Goal: Task Accomplishment & Management: Manage account settings

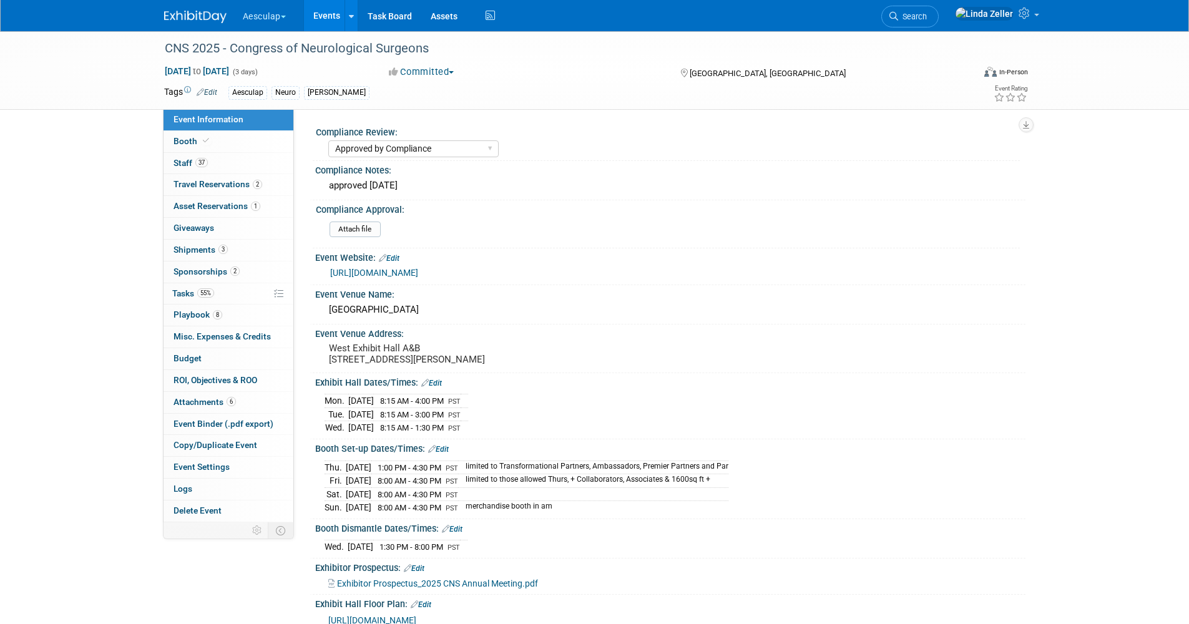
select select "Approved by Compliance"
select select "Neuro"
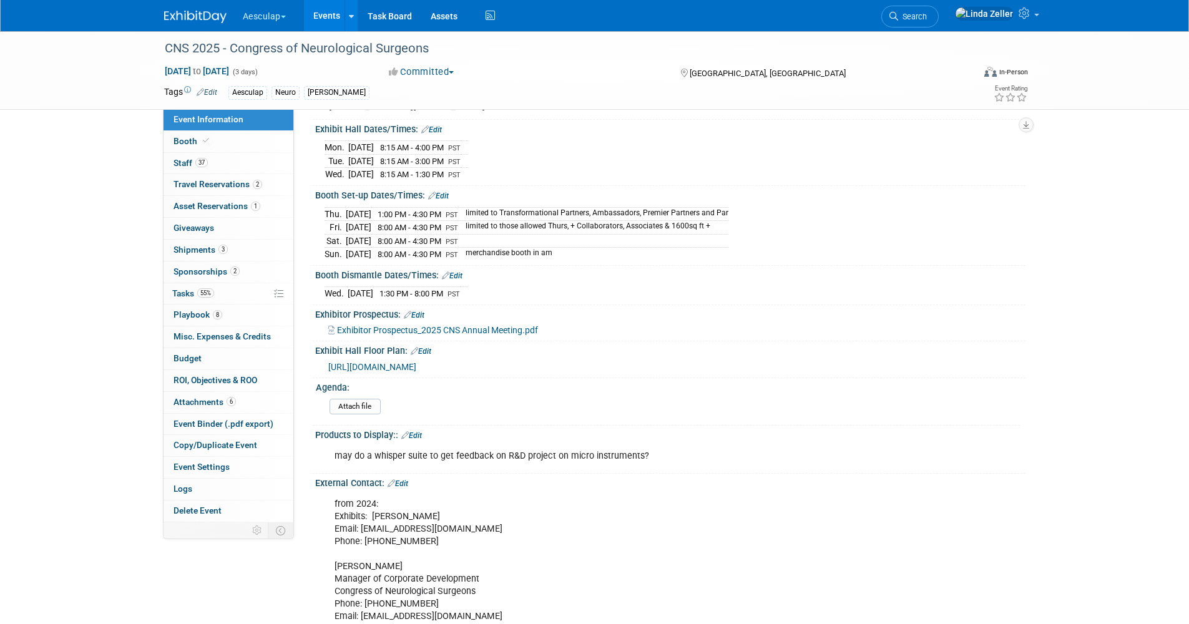
scroll to position [250, 0]
click at [416, 376] on span "[URL][DOMAIN_NAME]" at bounding box center [372, 371] width 88 height 10
click at [385, 339] on span "Exhibitor Prospectus_2025 CNS Annual Meeting.pdf" at bounding box center [437, 334] width 201 height 10
click at [937, 25] on link "Search" at bounding box center [909, 17] width 57 height 22
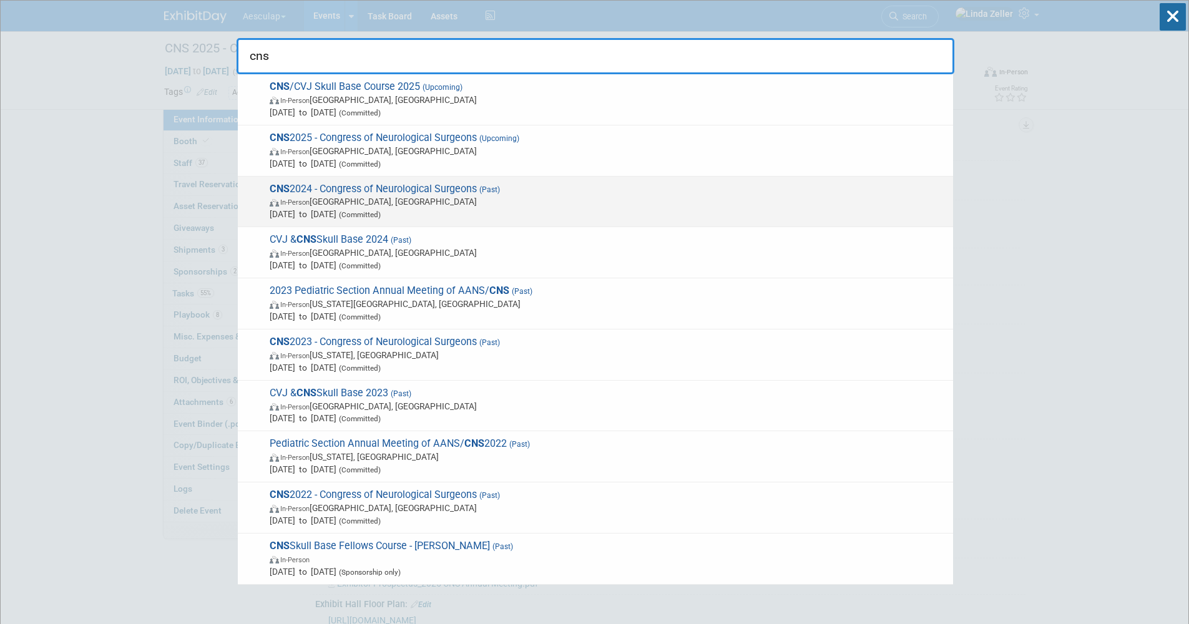
type input "cns"
click at [329, 183] on span "CNS 2024 - Congress of Neurological Surgeons (Past) In-Person Houston, TX Sep 2…" at bounding box center [606, 202] width 681 height 38
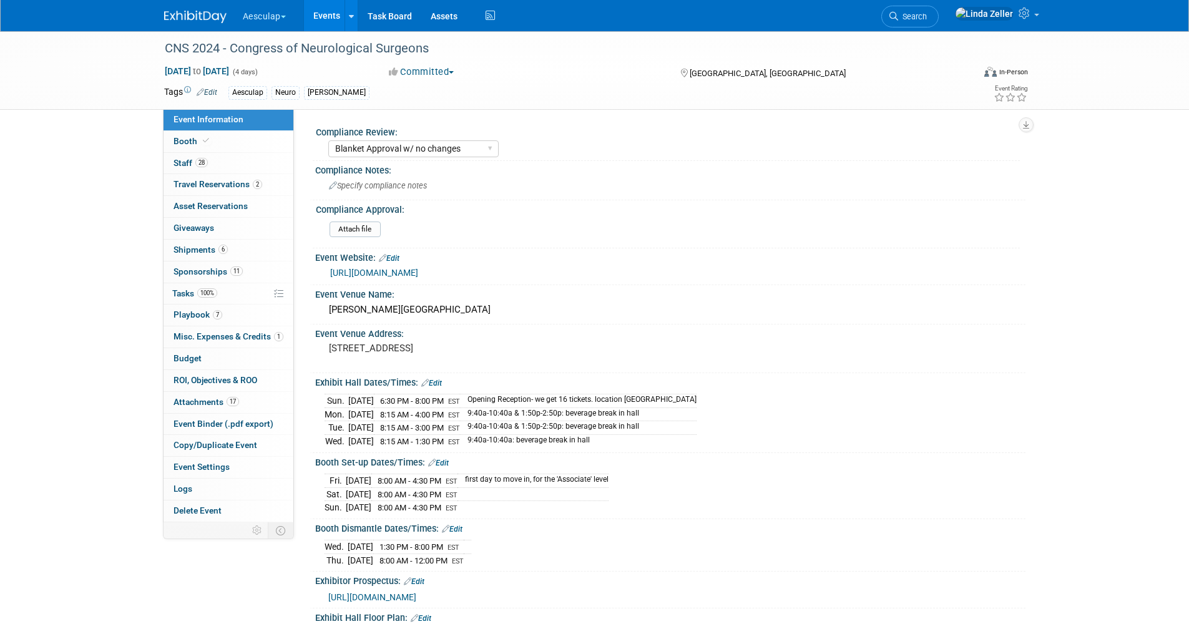
select select "Blanket Approval w/ no changes"
select select "Neuro"
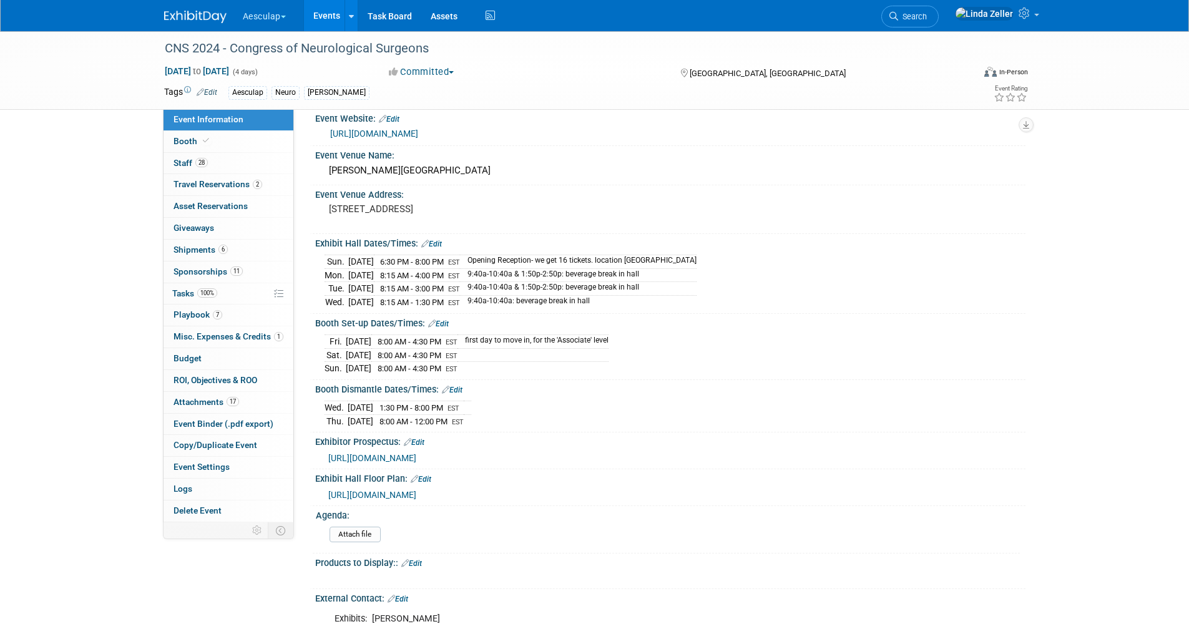
scroll to position [187, 0]
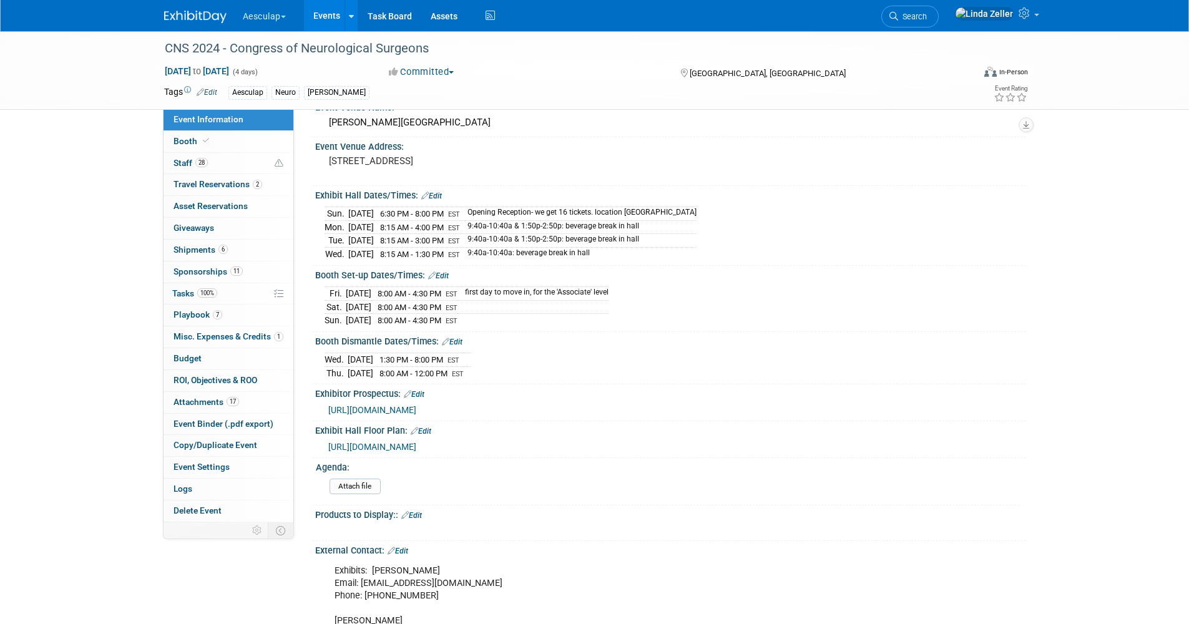
click at [385, 443] on span "https://s23.a2zinc.net/clients/corcexpo/cns2024/Public/EventMap.aspx?shMode=E" at bounding box center [372, 447] width 88 height 10
click at [927, 16] on span "Search" at bounding box center [912, 16] width 29 height 9
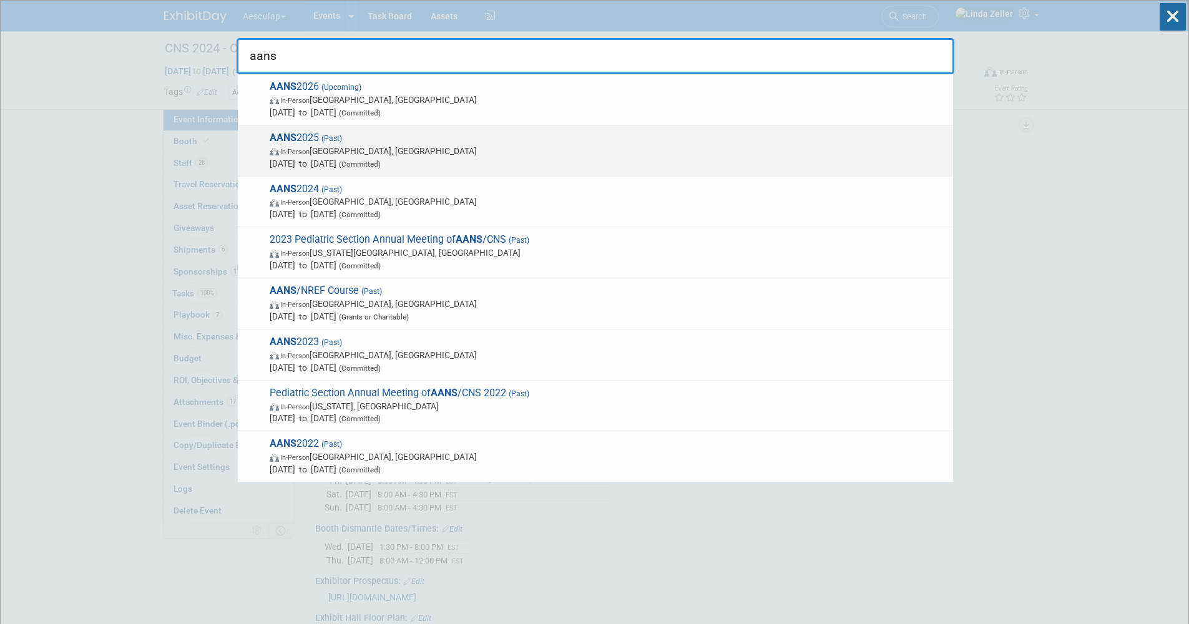
type input "aans"
click at [320, 151] on span "In-Person Boston, MA" at bounding box center [608, 151] width 677 height 12
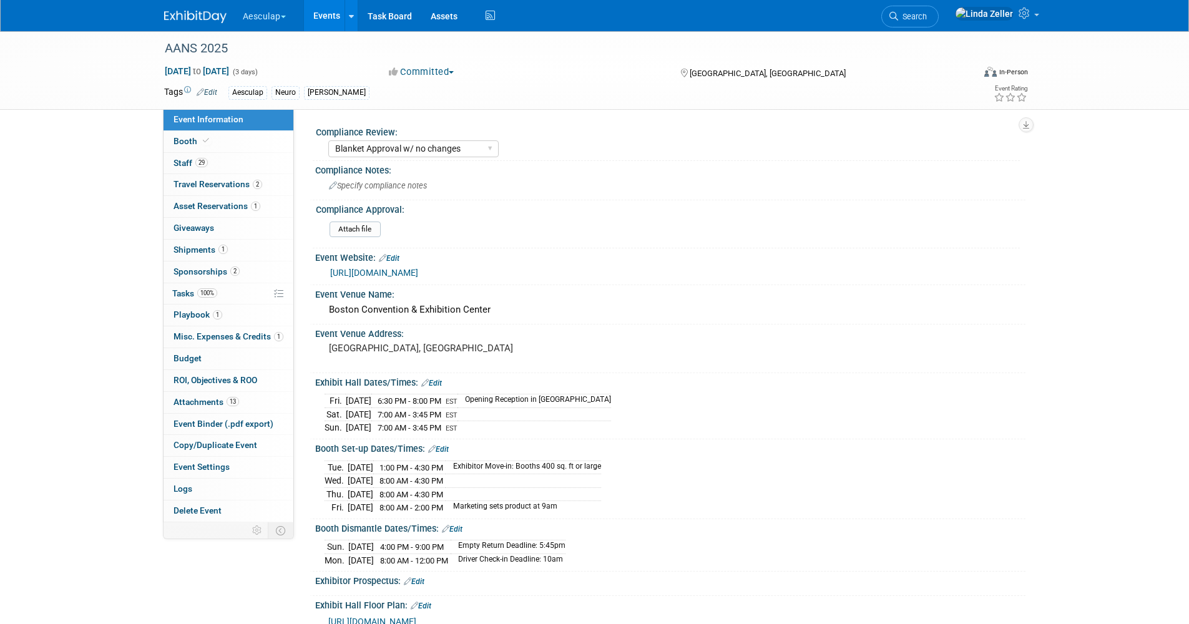
select select "Blanket Approval w/ no changes"
select select "Neuro"
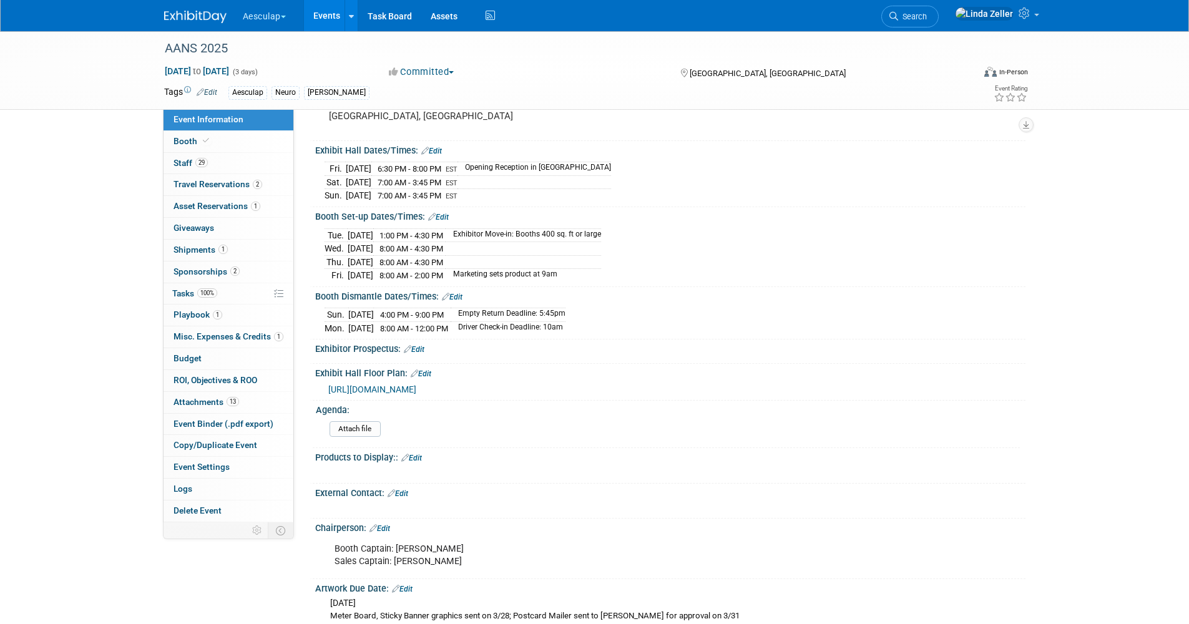
scroll to position [250, 0]
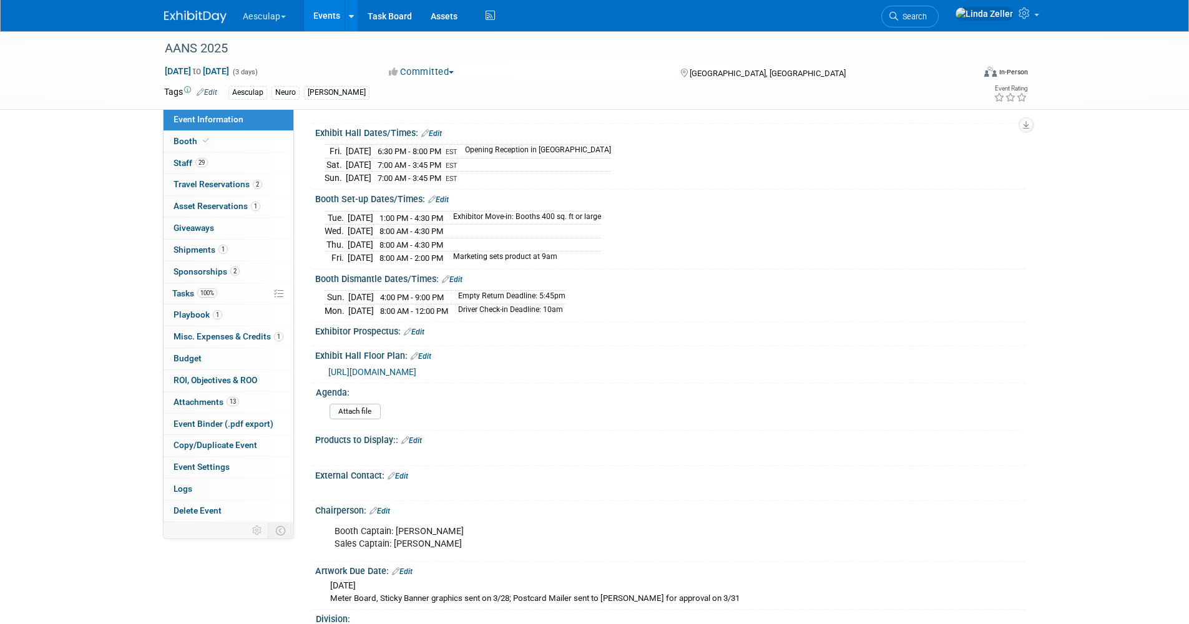
click at [411, 367] on span "https://s36.a2zinc.net/clients/aans/AANS25/Public/EventMap.aspx?shMode=E&ID=379" at bounding box center [372, 372] width 88 height 10
click at [915, 12] on link "Search" at bounding box center [909, 17] width 57 height 22
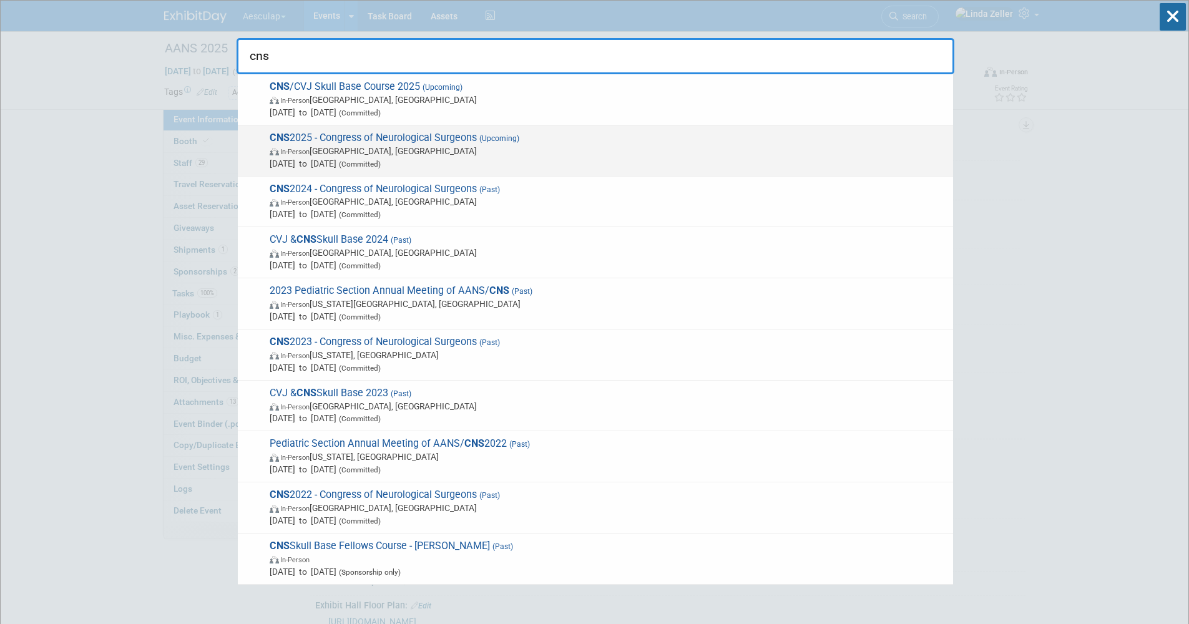
type input "cns"
click at [389, 140] on span "CNS 2025 - Congress of Neurological Surgeons (Upcoming) In-Person Los Angeles, …" at bounding box center [606, 151] width 681 height 38
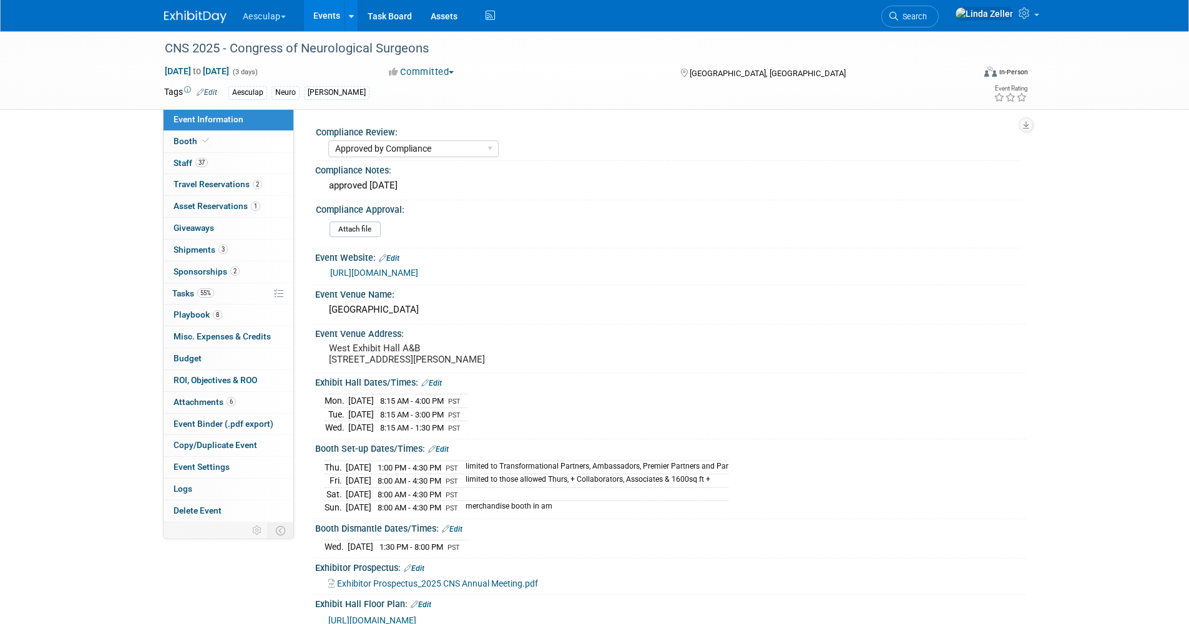
select select "Approved by Compliance"
select select "Neuro"
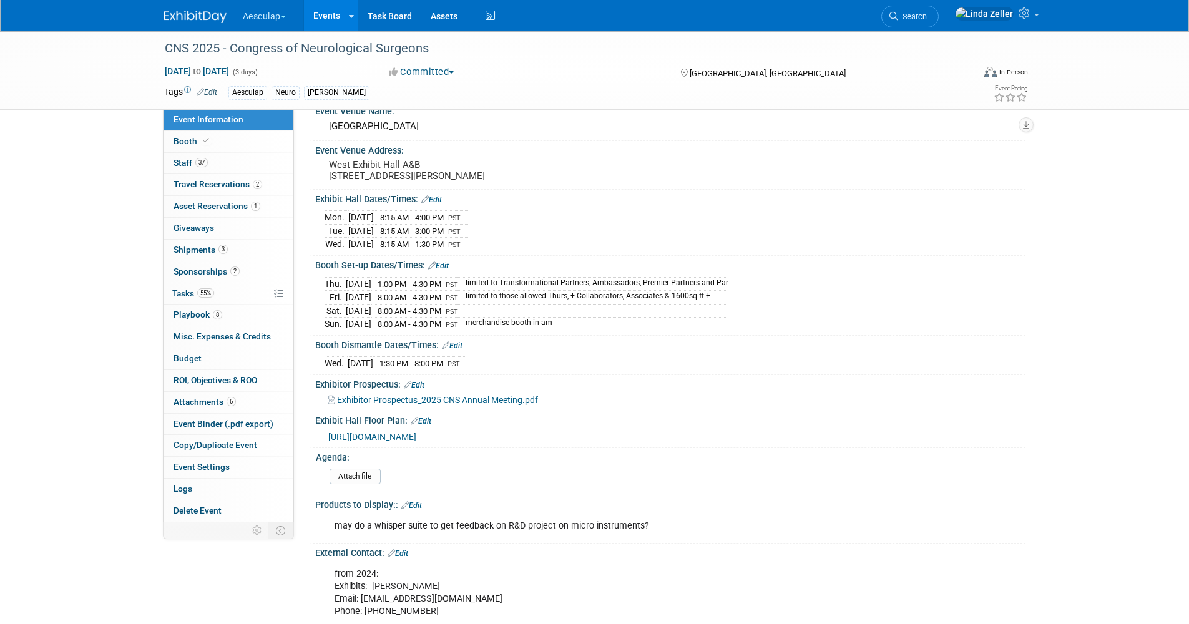
scroll to position [187, 0]
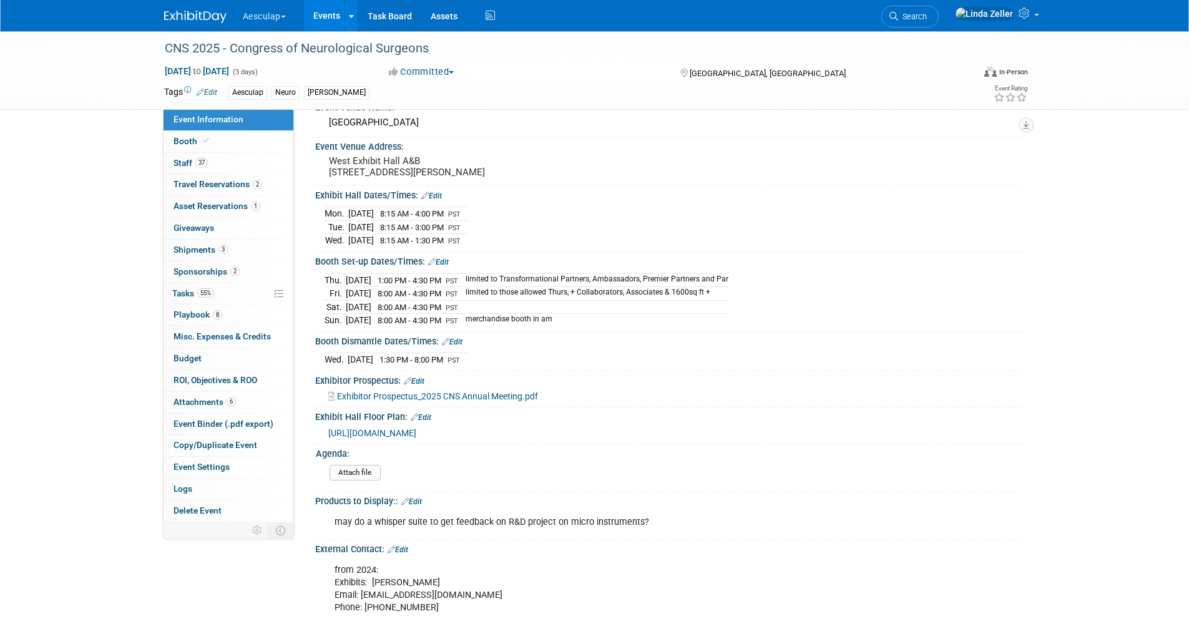
click at [380, 438] on span "https://s23.a2zinc.net/clients/corcexpo/CNS2025/public/EventMap.aspx?shMode=E&I…" at bounding box center [372, 433] width 88 height 10
click at [927, 17] on span "Search" at bounding box center [912, 16] width 29 height 9
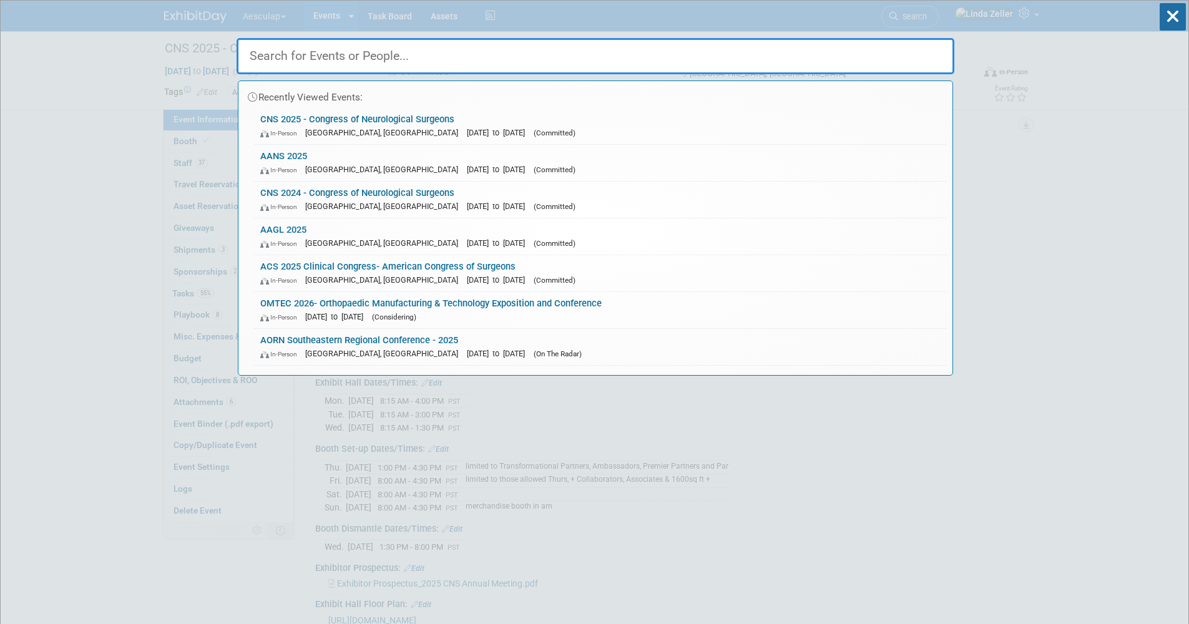
click at [404, 16] on div "Recently Viewed Events: CNS 2025 - Congress of Neurological Surgeons In-Person …" at bounding box center [595, 188] width 718 height 375
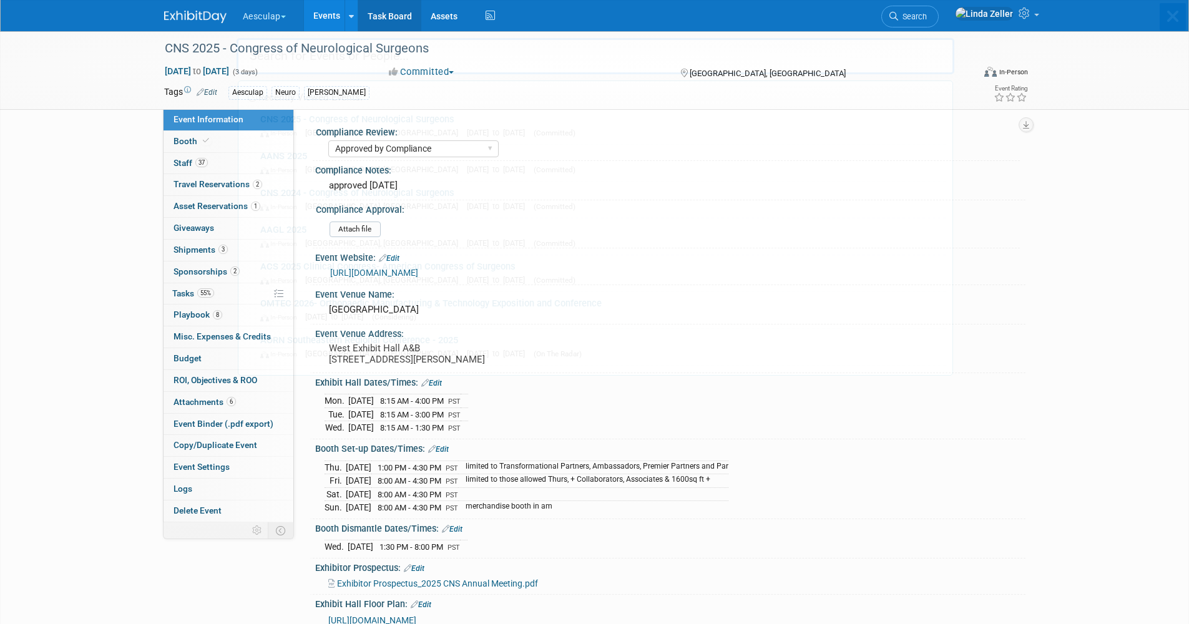
click at [392, 17] on link "Task Board" at bounding box center [389, 15] width 63 height 31
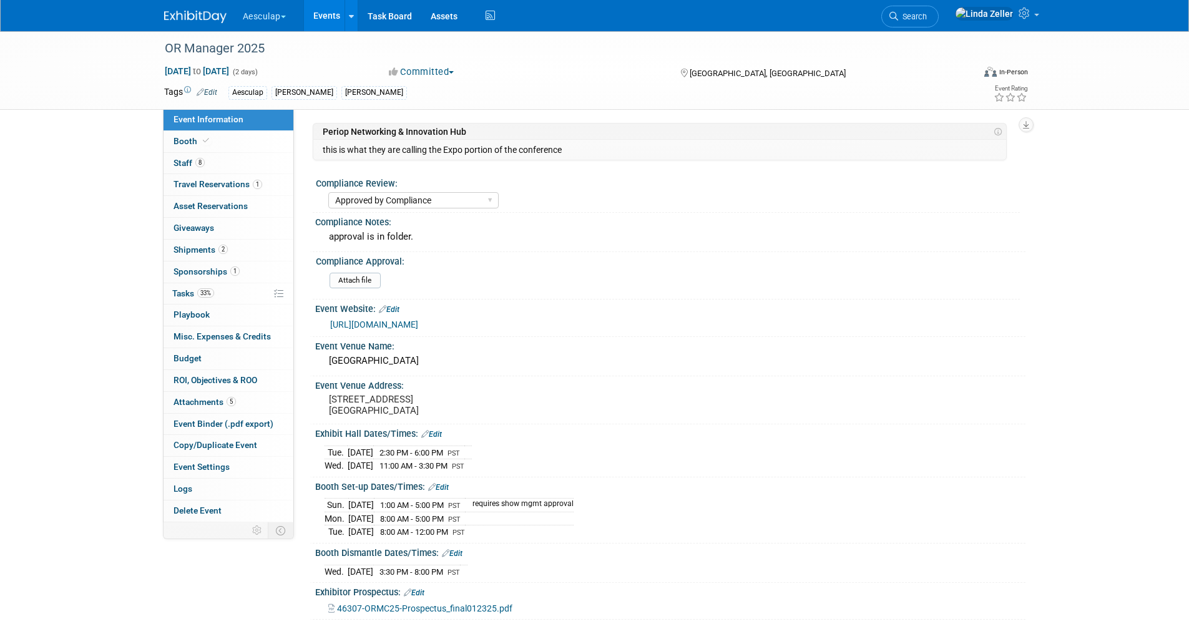
select select "Approved by Compliance"
select select "Strategic Sales"
click at [203, 139] on icon at bounding box center [206, 140] width 6 height 7
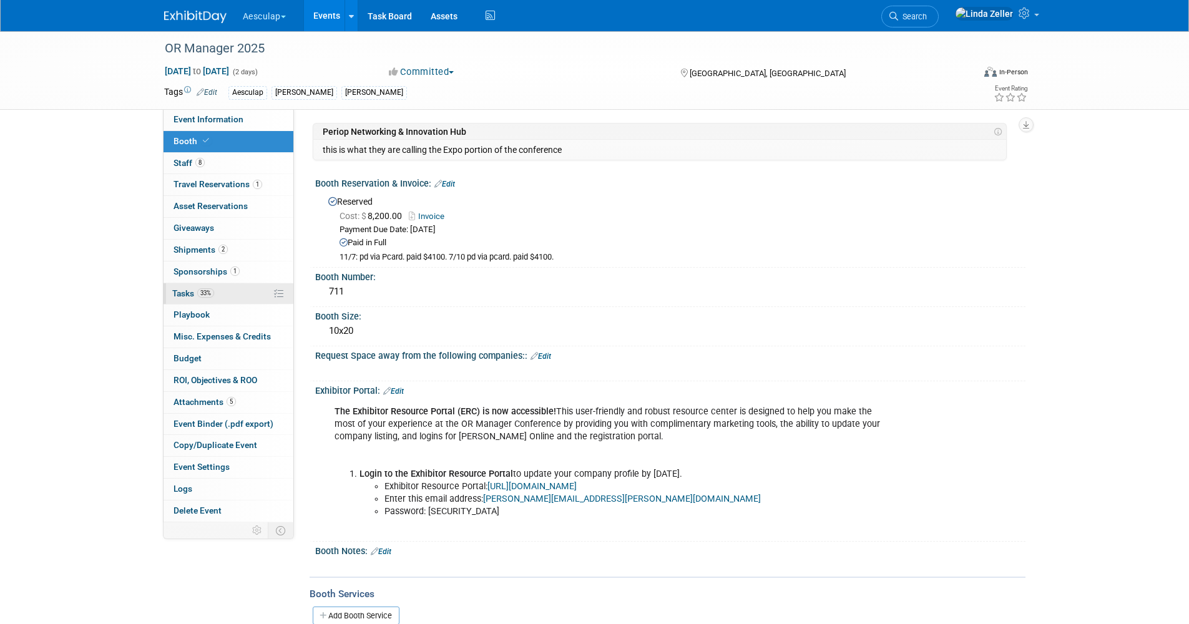
click at [180, 288] on span "Tasks 33%" at bounding box center [193, 293] width 42 height 10
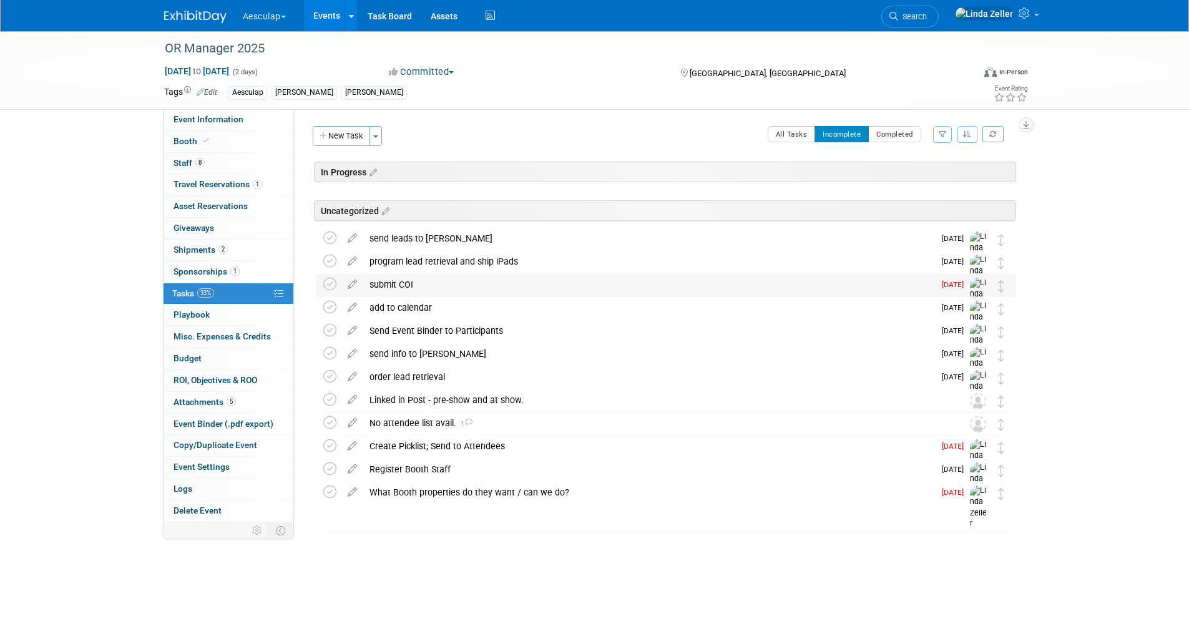
click at [399, 285] on div "submit COI" at bounding box center [648, 284] width 571 height 21
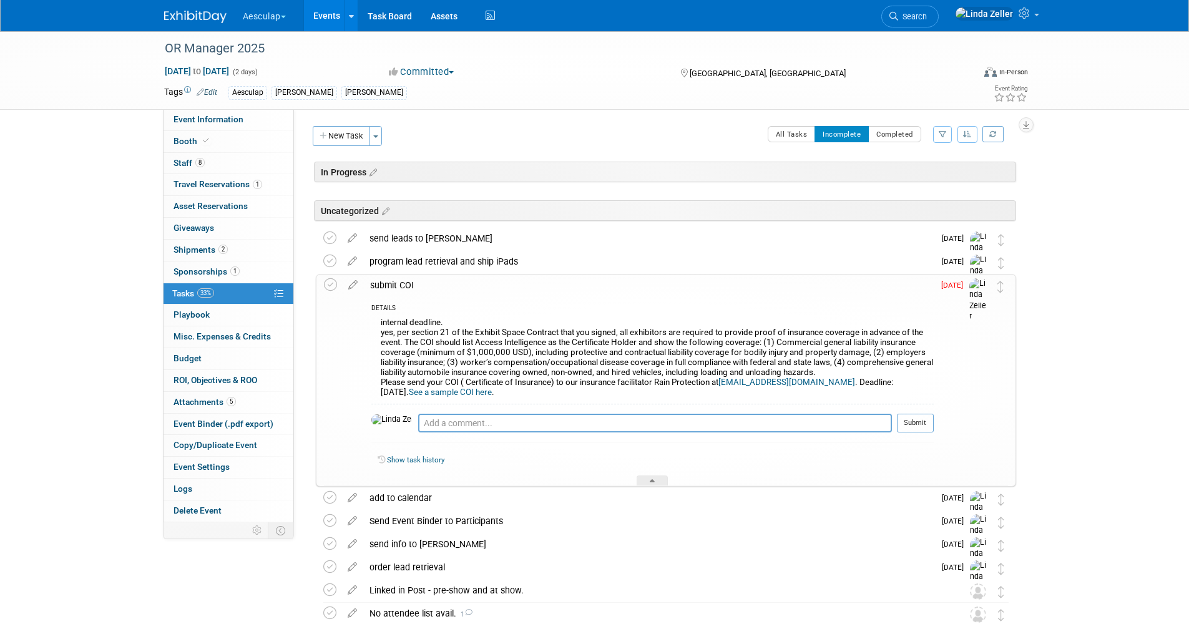
click at [399, 285] on div "submit COI" at bounding box center [649, 285] width 570 height 21
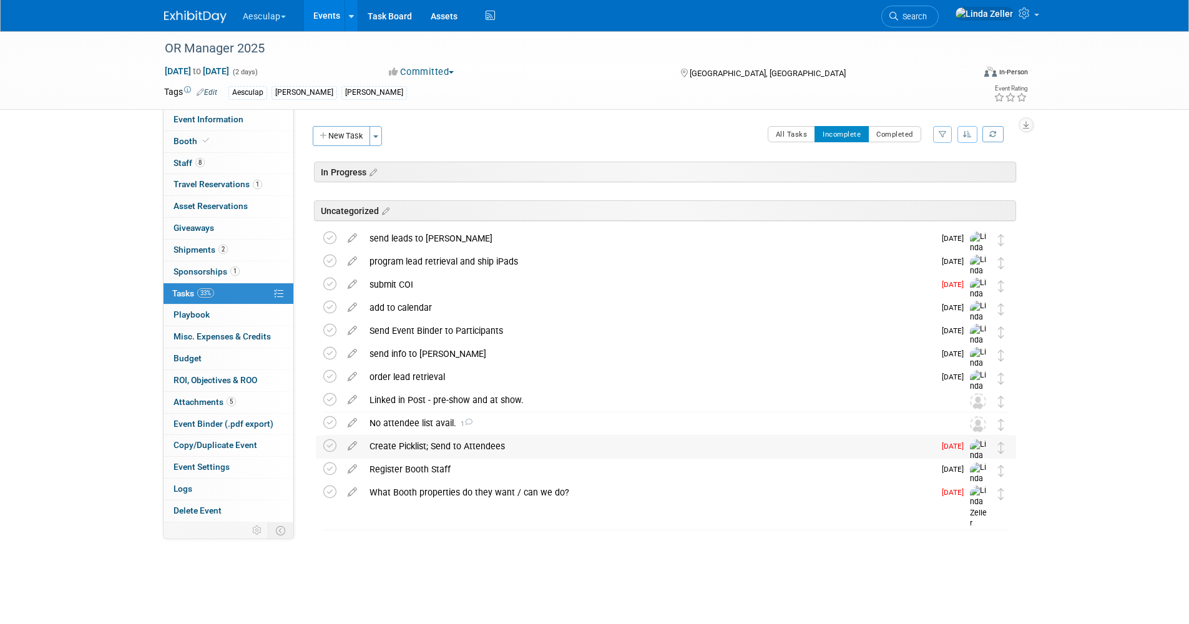
click at [383, 446] on div "Create Picklist; Send to Attendees" at bounding box center [648, 446] width 571 height 21
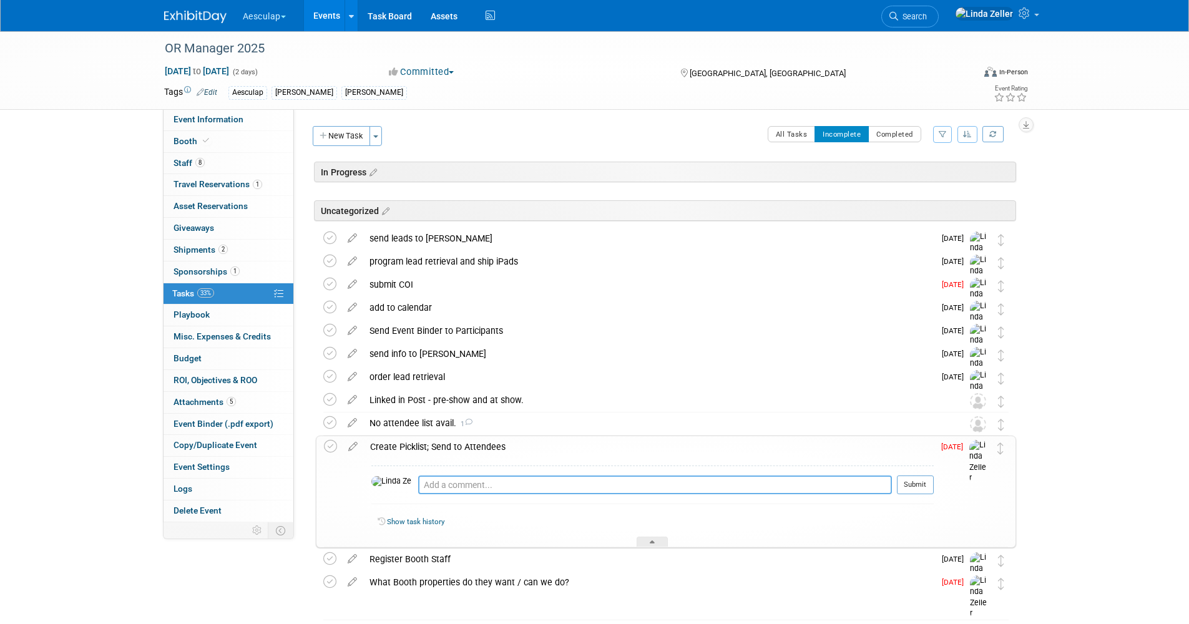
click at [418, 482] on textarea at bounding box center [655, 484] width 474 height 19
type textarea "8/12 - sent to Lucas"
click at [907, 484] on button "Submit" at bounding box center [915, 484] width 37 height 19
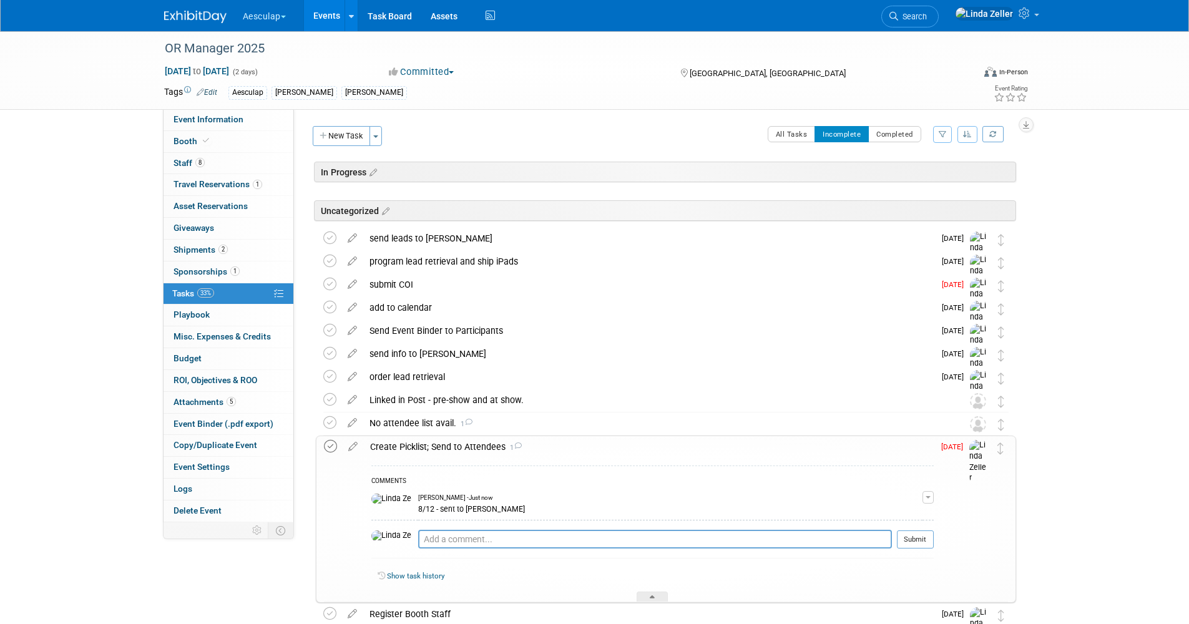
click at [327, 447] on icon at bounding box center [330, 446] width 13 height 13
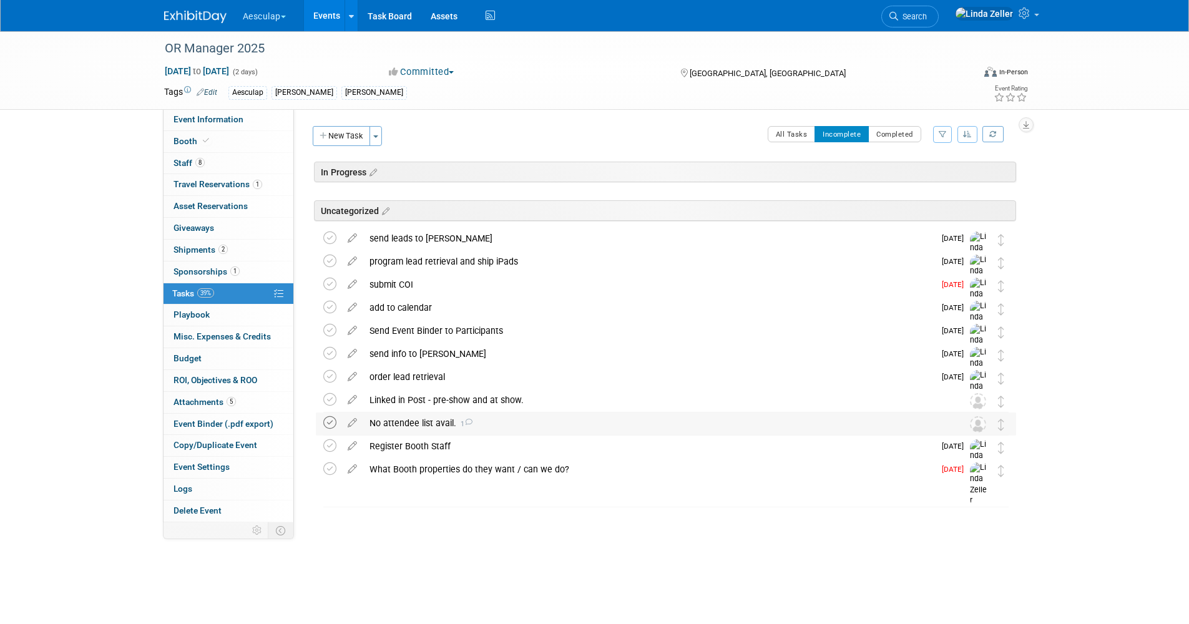
click at [329, 424] on icon at bounding box center [329, 422] width 13 height 13
click at [396, 280] on div "submit COI" at bounding box center [648, 284] width 571 height 21
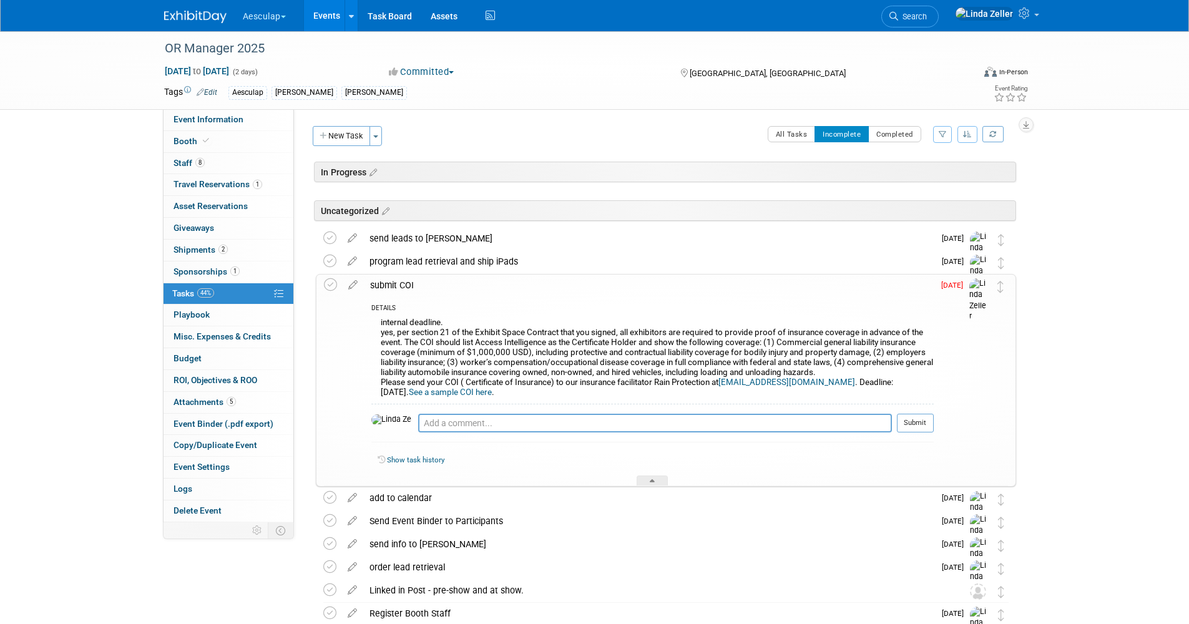
click at [492, 387] on link "See a sample COI here" at bounding box center [450, 391] width 83 height 9
click at [353, 284] on icon at bounding box center [353, 283] width 22 height 16
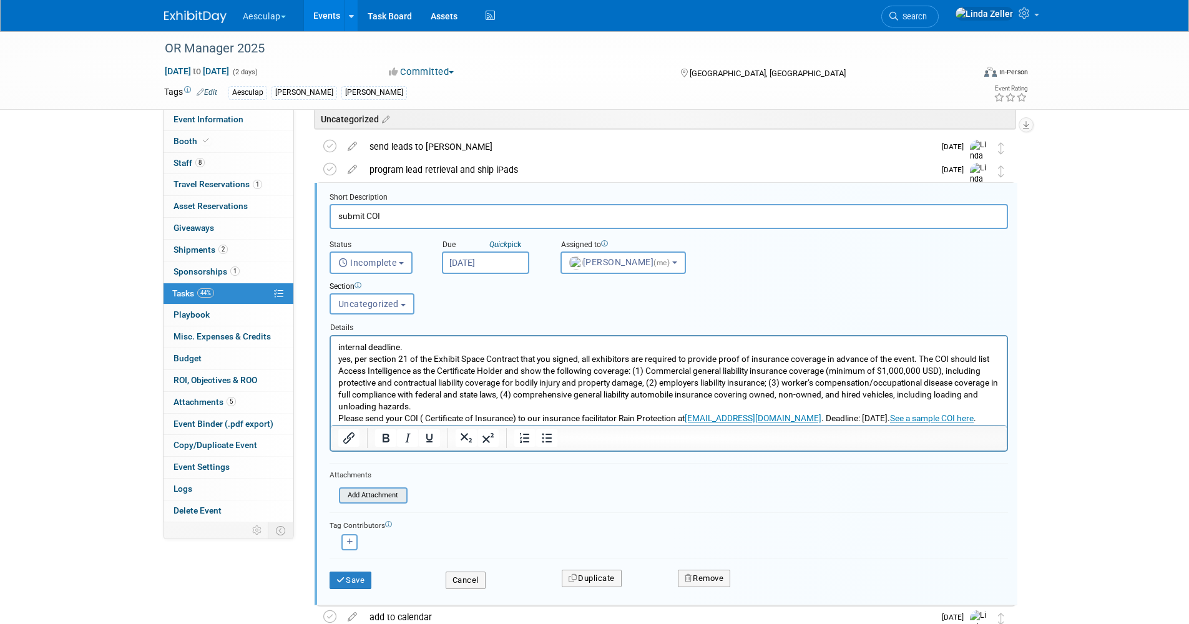
click at [366, 499] on input "file" at bounding box center [342, 496] width 127 height 14
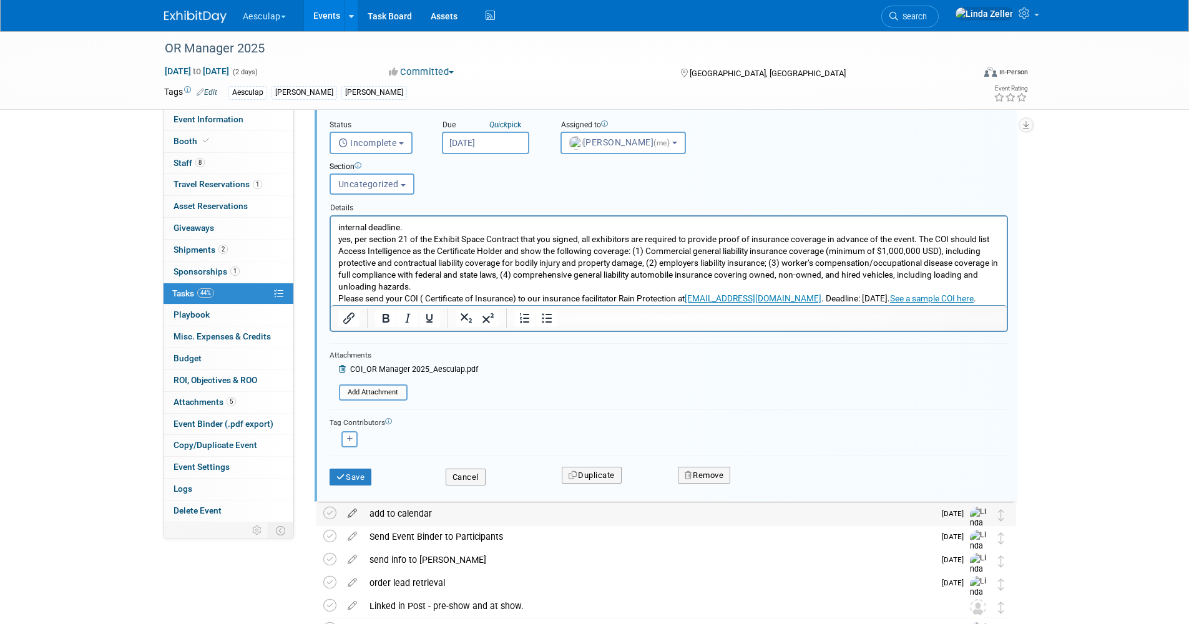
scroll to position [217, 0]
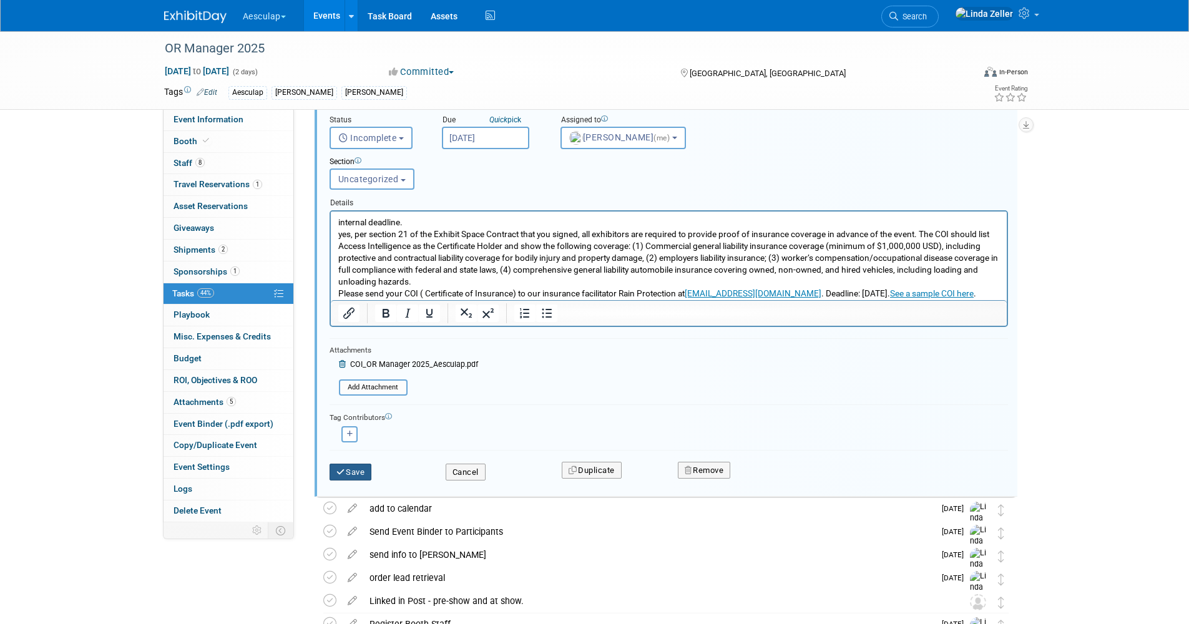
click at [346, 469] on button "Save" at bounding box center [350, 472] width 42 height 17
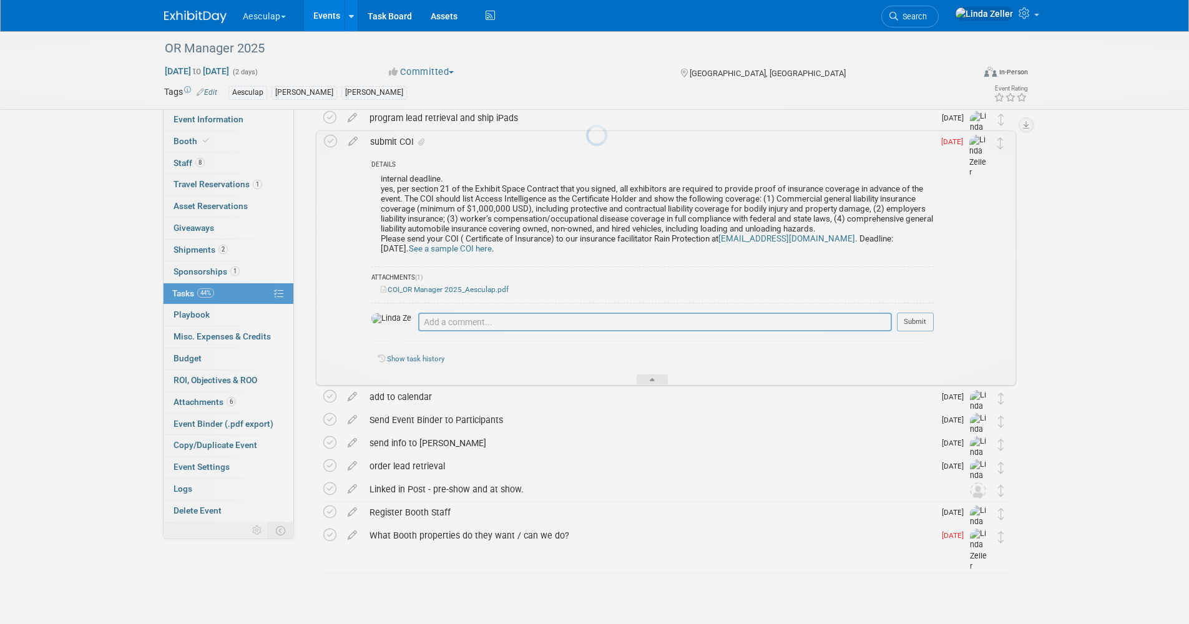
scroll to position [144, 0]
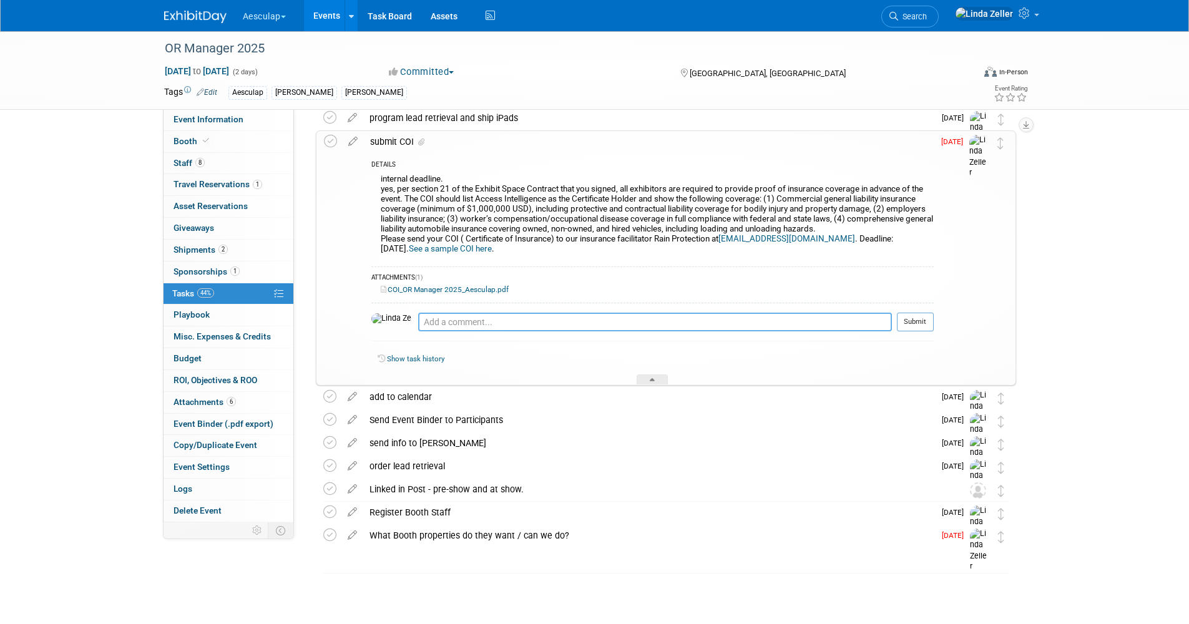
click at [418, 320] on textarea at bounding box center [655, 322] width 474 height 19
type textarea "8/12: sent via email"
drag, startPoint x: 726, startPoint y: 238, endPoint x: 811, endPoint y: 239, distance: 85.5
click at [811, 239] on link "sales@rainprotection.net" at bounding box center [786, 238] width 137 height 9
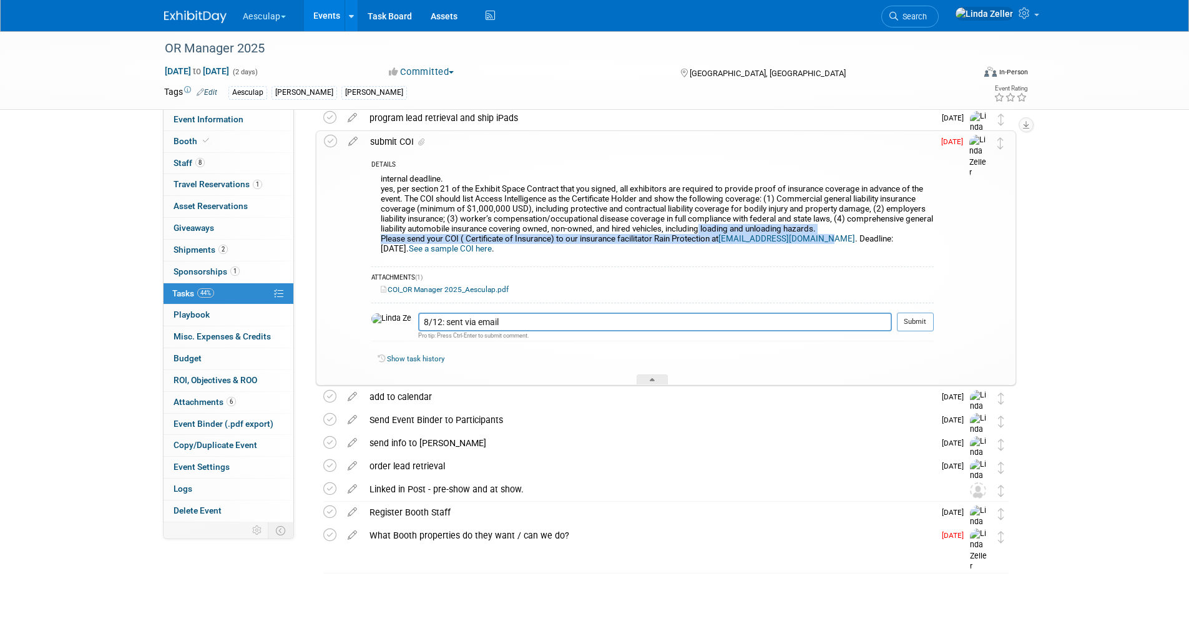
drag, startPoint x: 818, startPoint y: 236, endPoint x: 702, endPoint y: 233, distance: 116.1
click at [702, 233] on div "internal deadline. yes, per section 21 of the Exhibit Space Contract that you s…" at bounding box center [652, 216] width 562 height 90
click at [328, 140] on icon at bounding box center [330, 141] width 13 height 13
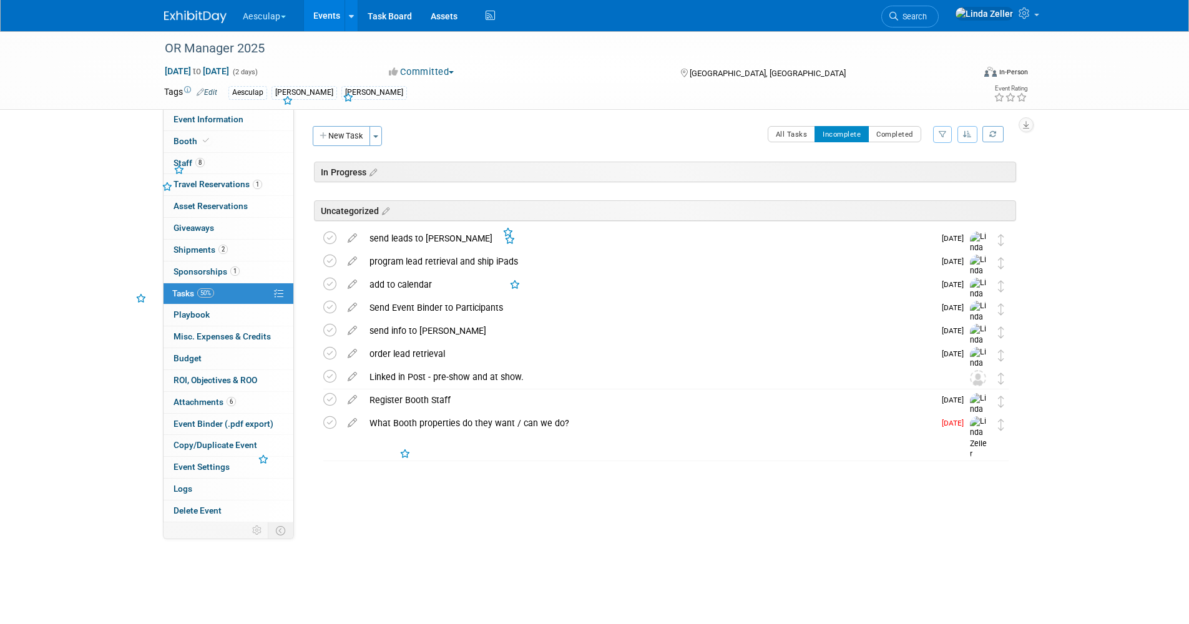
scroll to position [0, 0]
click at [421, 422] on div "What Booth properties do they want / can we do?" at bounding box center [648, 422] width 571 height 21
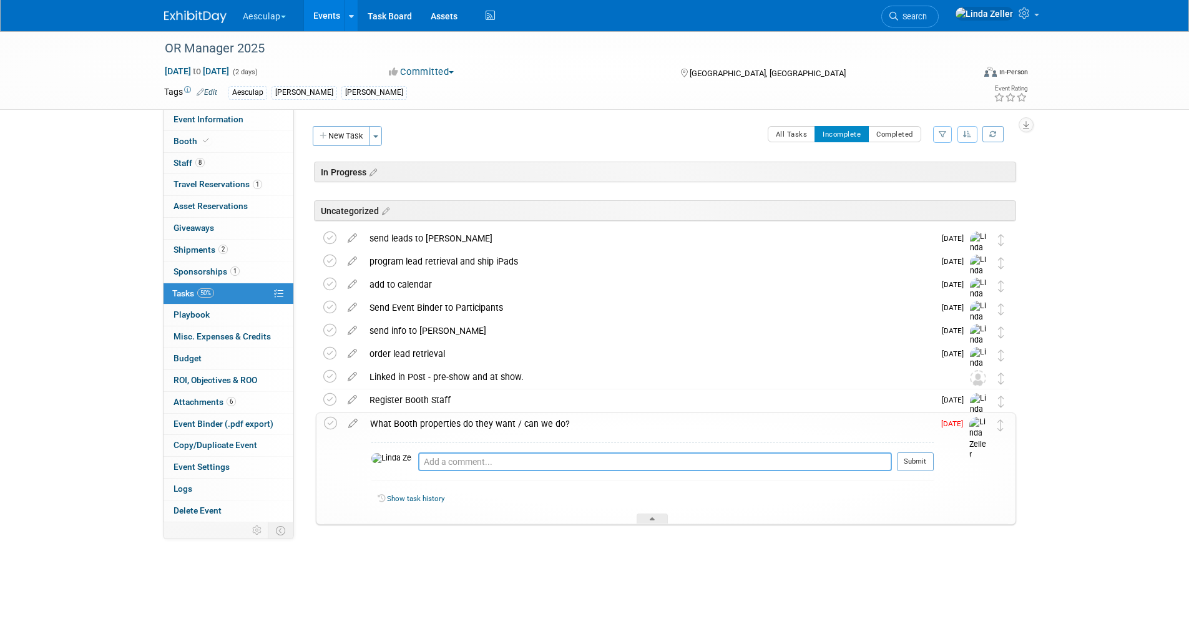
click at [419, 458] on textarea at bounding box center [655, 461] width 474 height 19
type textarea "s"
type textarea "move genius bar to other side of booth."
click at [661, 522] on div at bounding box center [651, 519] width 31 height 11
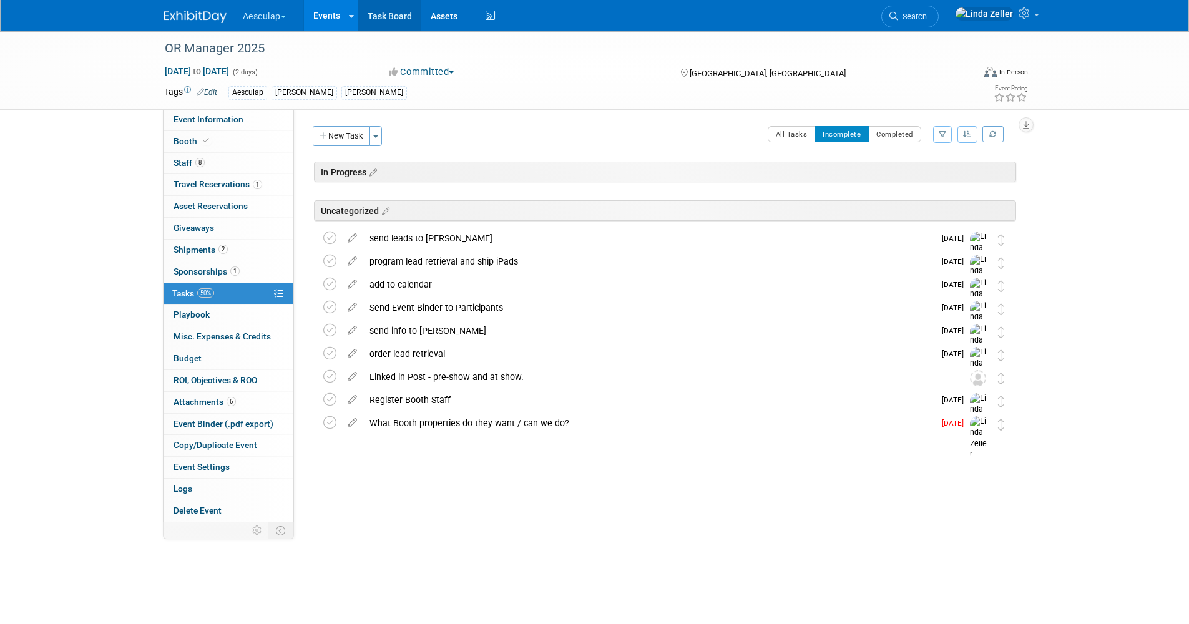
click at [401, 13] on link "Task Board" at bounding box center [389, 15] width 63 height 31
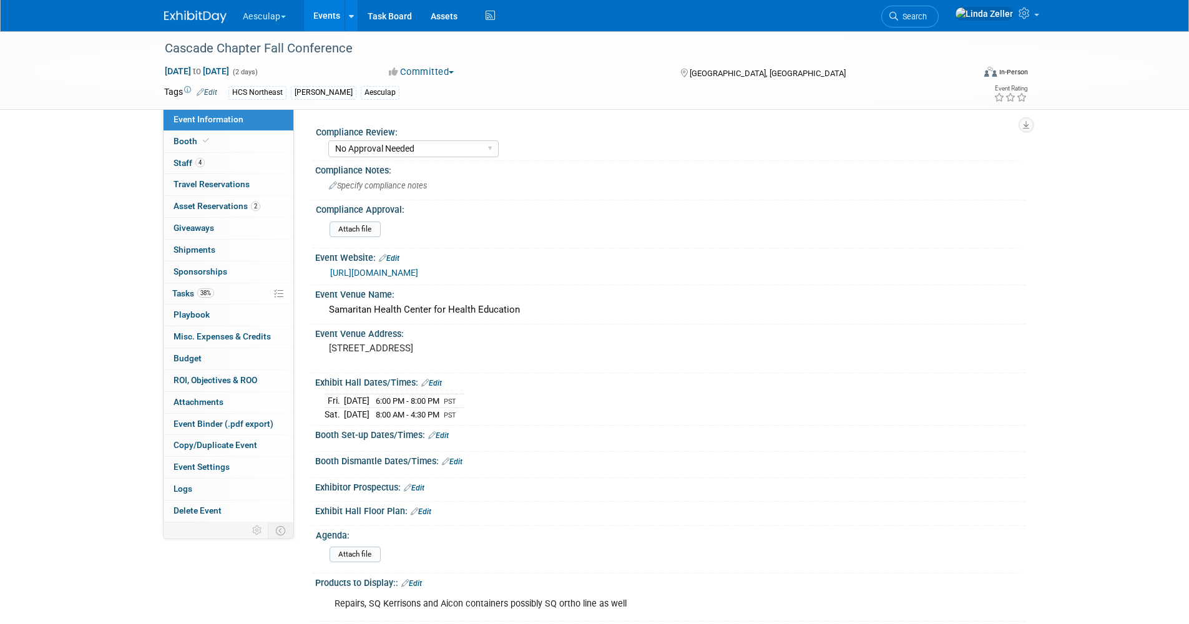
select select "No Approval Needed"
select select "HCS"
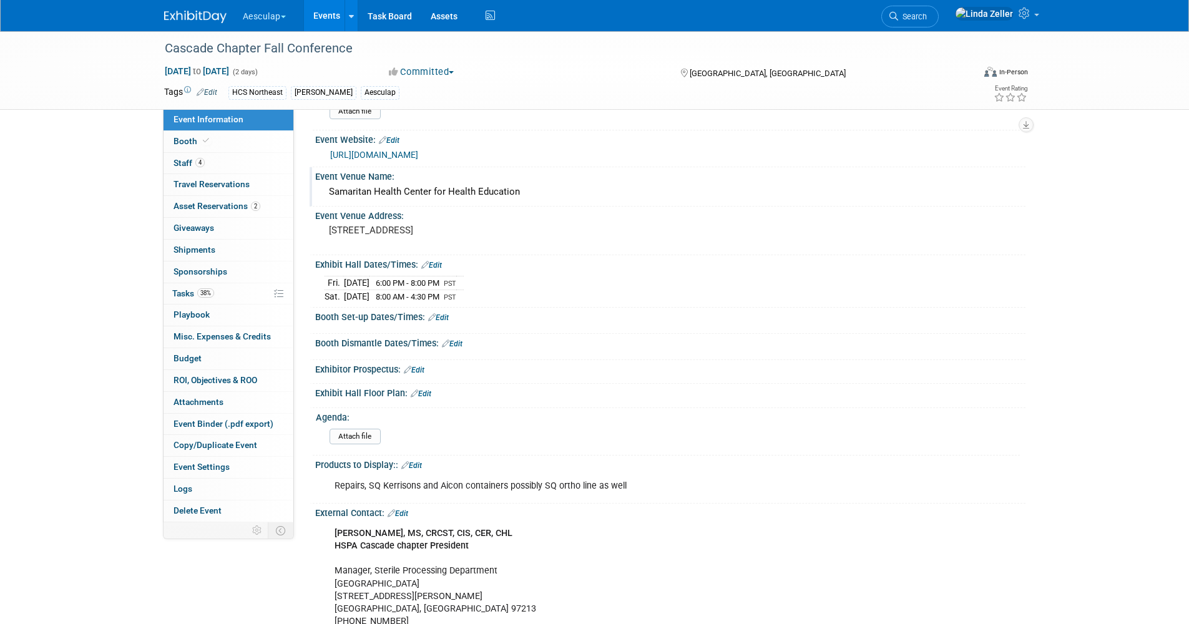
scroll to position [125, 0]
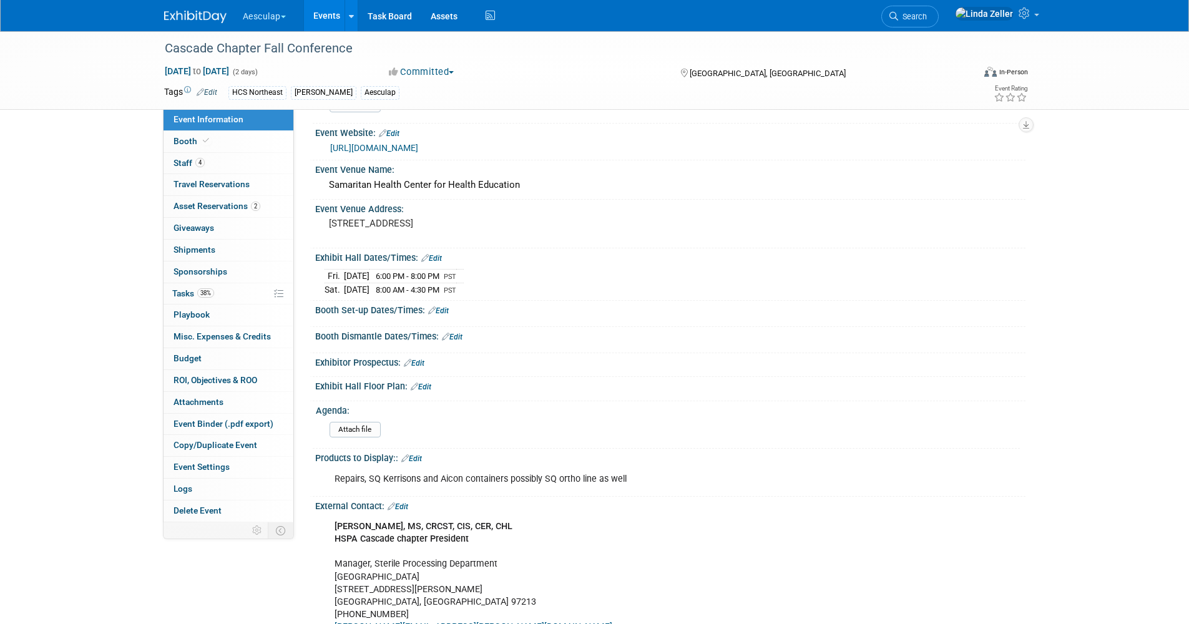
click at [439, 310] on link "Edit" at bounding box center [438, 310] width 21 height 9
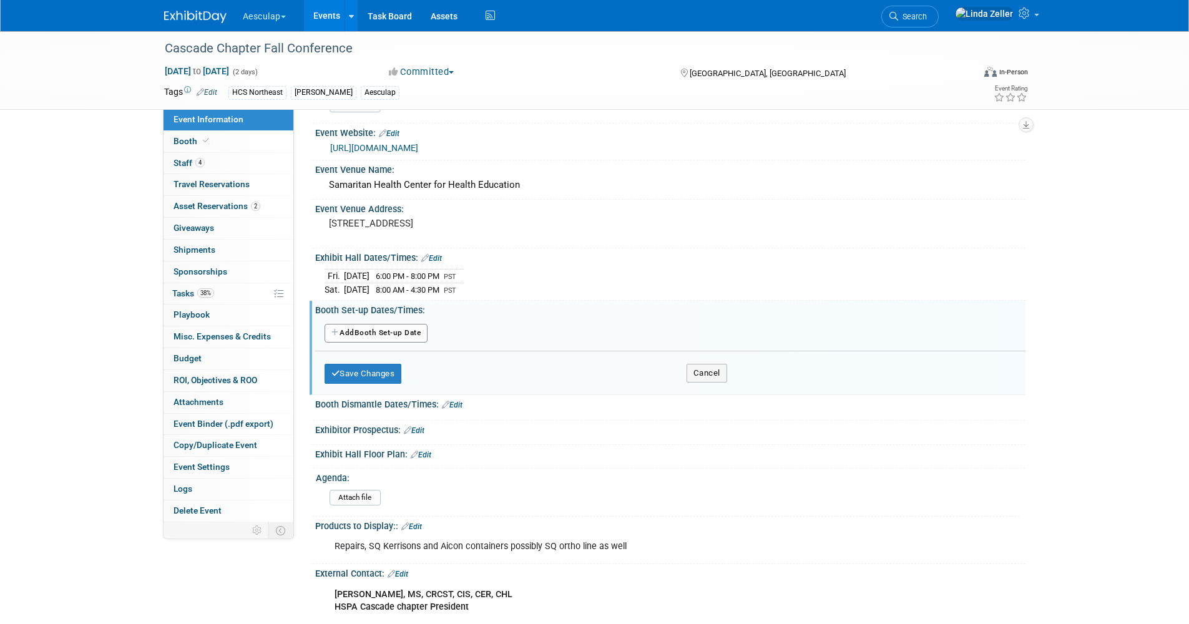
click at [344, 331] on button "Add Another Booth Set-up Date" at bounding box center [376, 333] width 104 height 19
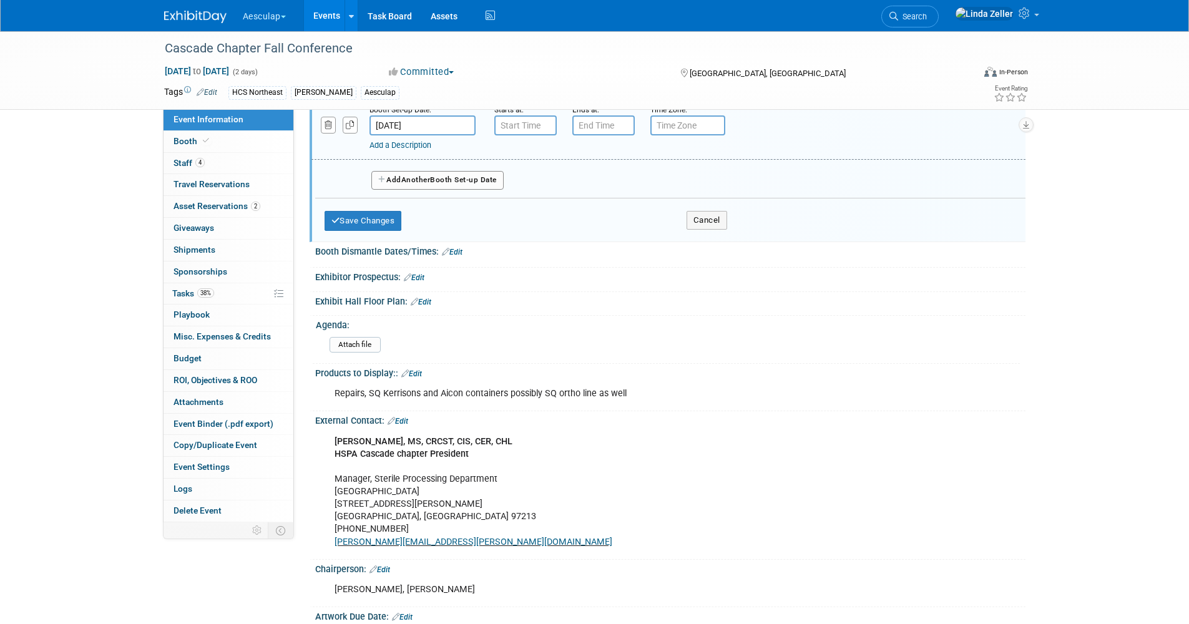
scroll to position [250, 0]
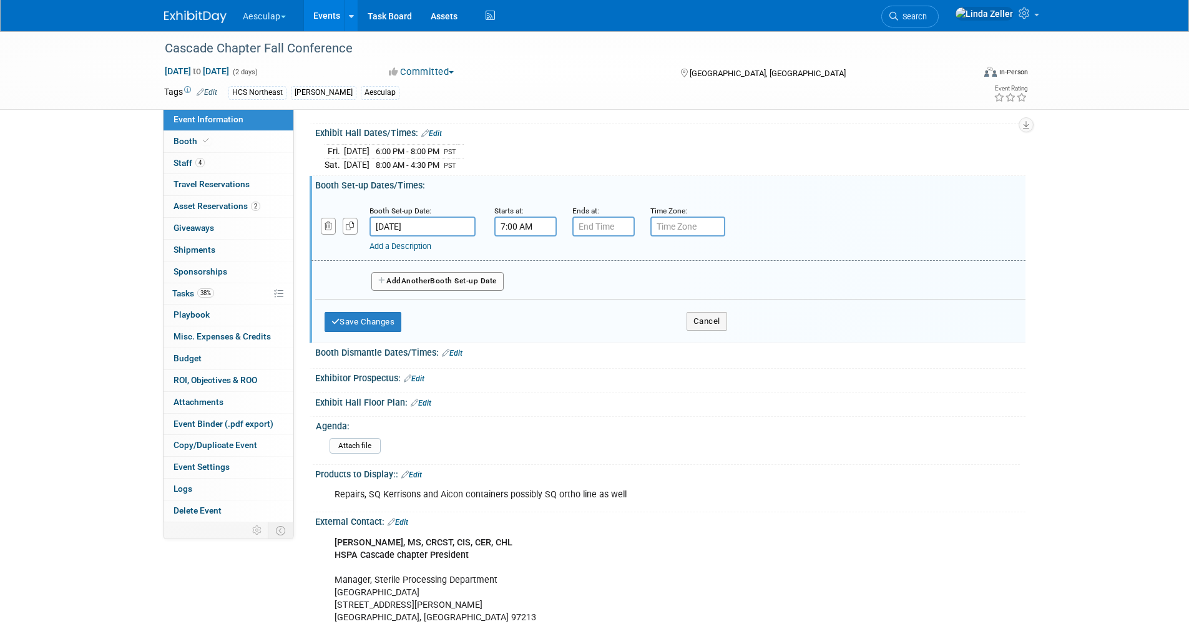
click at [521, 230] on input "7:00 AM" at bounding box center [525, 227] width 62 height 20
click at [529, 280] on span "07" at bounding box center [523, 284] width 24 height 22
click at [591, 285] on td "06" at bounding box center [597, 292] width 40 height 34
click at [638, 283] on button "AM" at bounding box center [632, 283] width 22 height 21
type input "6:00 PM"
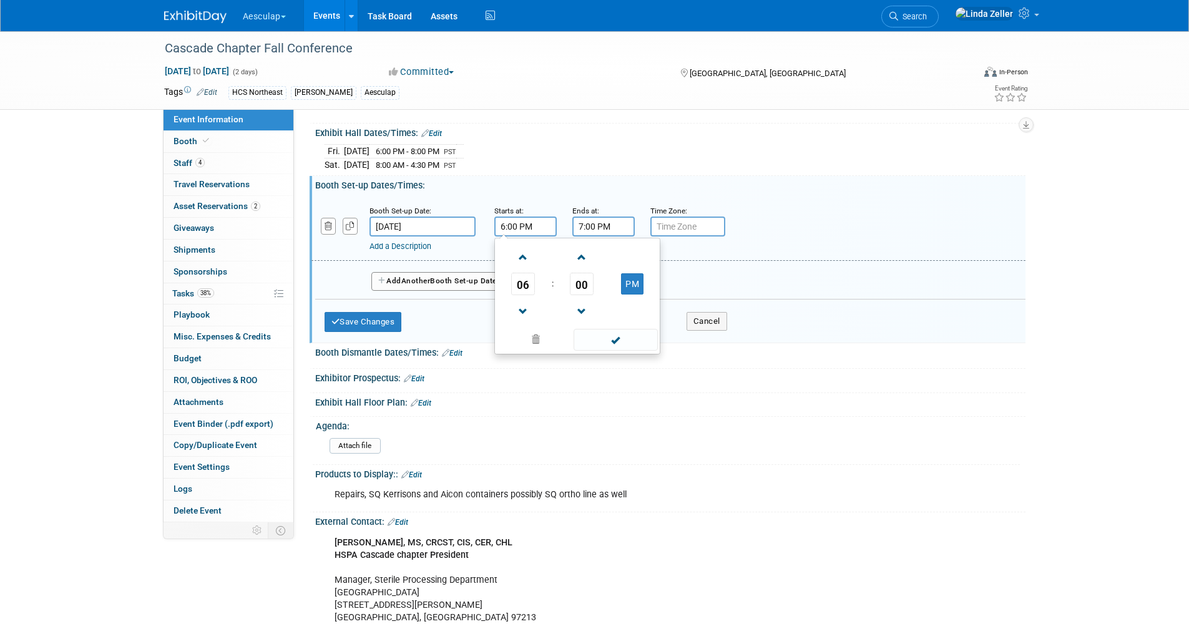
click at [598, 228] on input "7:00 PM" at bounding box center [603, 227] width 62 height 20
click at [603, 281] on span "07" at bounding box center [601, 284] width 24 height 22
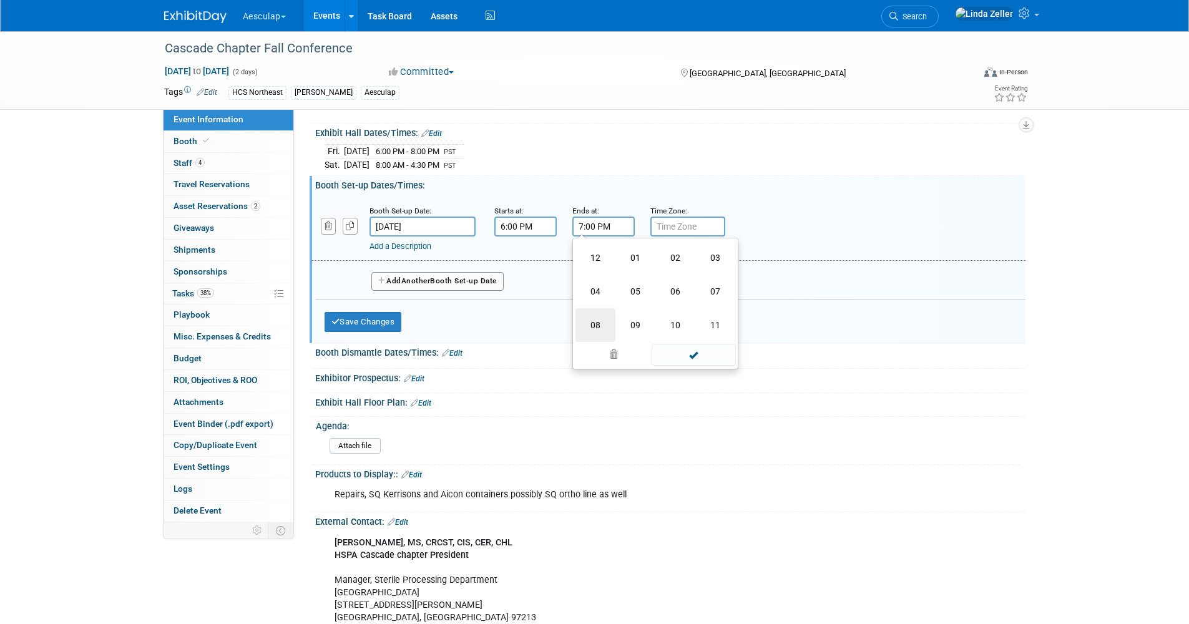
click at [597, 322] on td "08" at bounding box center [595, 325] width 40 height 34
type input "8:00 PM"
click at [670, 226] on input "text" at bounding box center [687, 227] width 75 height 20
type input "PST"
click at [462, 276] on button "Add Another Booth Set-up Date" at bounding box center [437, 281] width 132 height 19
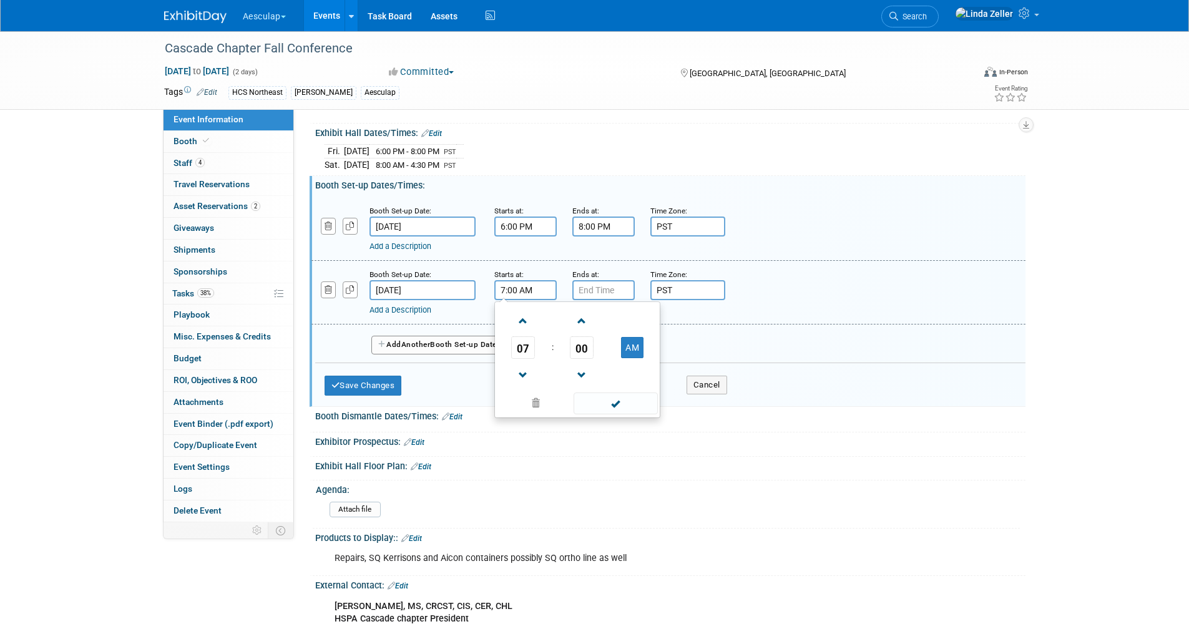
click at [522, 293] on input "7:00 AM" at bounding box center [525, 290] width 62 height 20
click at [517, 344] on span "07" at bounding box center [523, 347] width 24 height 22
click at [596, 351] on td "06" at bounding box center [597, 355] width 40 height 34
click at [630, 347] on button "AM" at bounding box center [632, 347] width 22 height 21
click at [630, 347] on button "PM" at bounding box center [632, 347] width 22 height 21
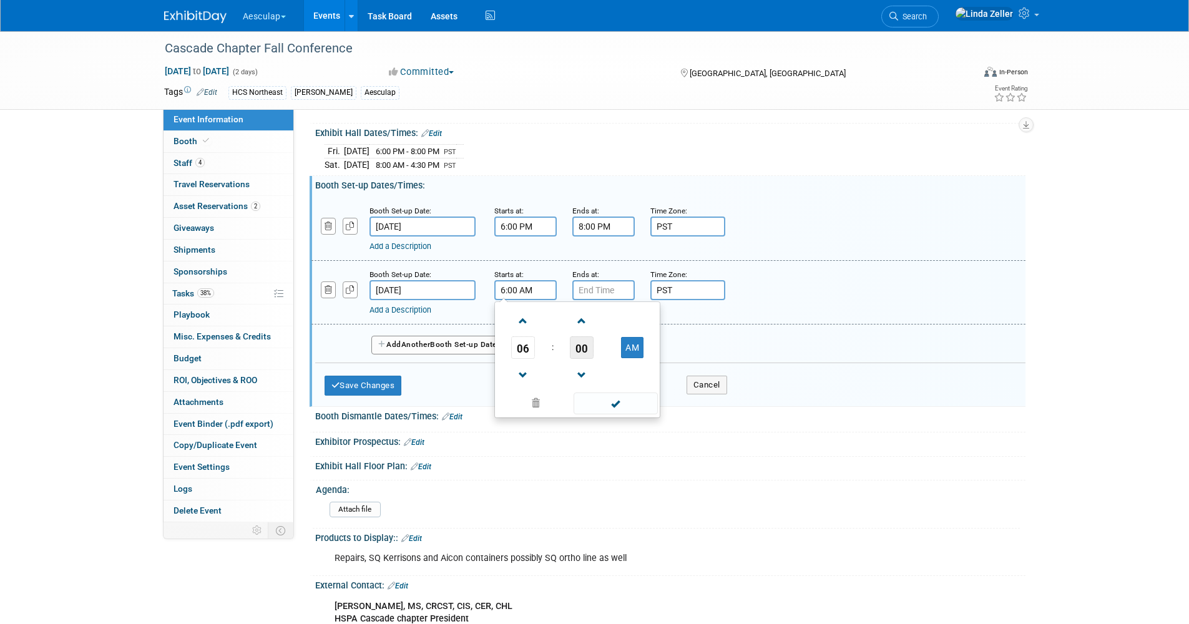
click at [580, 344] on span "00" at bounding box center [582, 347] width 24 height 22
click at [595, 354] on td "30" at bounding box center [597, 355] width 40 height 34
type input "6:30 AM"
click at [597, 290] on input "7:00 PM" at bounding box center [603, 290] width 62 height 20
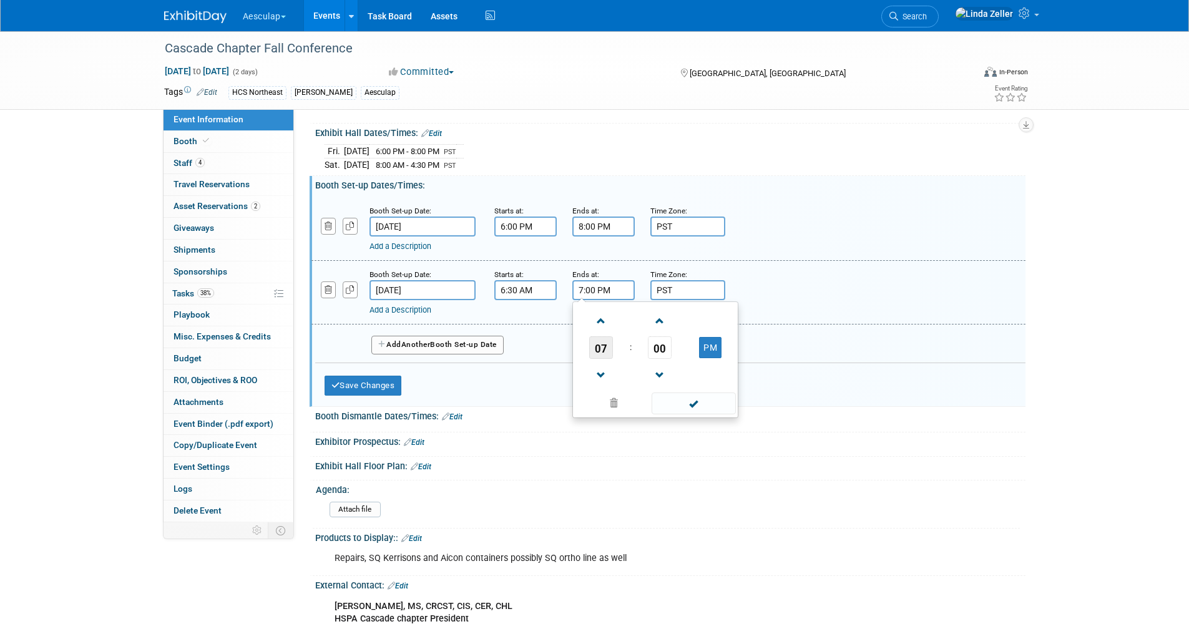
click at [603, 348] on span "07" at bounding box center [601, 347] width 24 height 22
click at [598, 388] on td "08" at bounding box center [595, 389] width 40 height 34
click at [703, 341] on button "PM" at bounding box center [710, 347] width 22 height 21
type input "8:00 AM"
click at [374, 376] on button "Save Changes" at bounding box center [362, 386] width 77 height 20
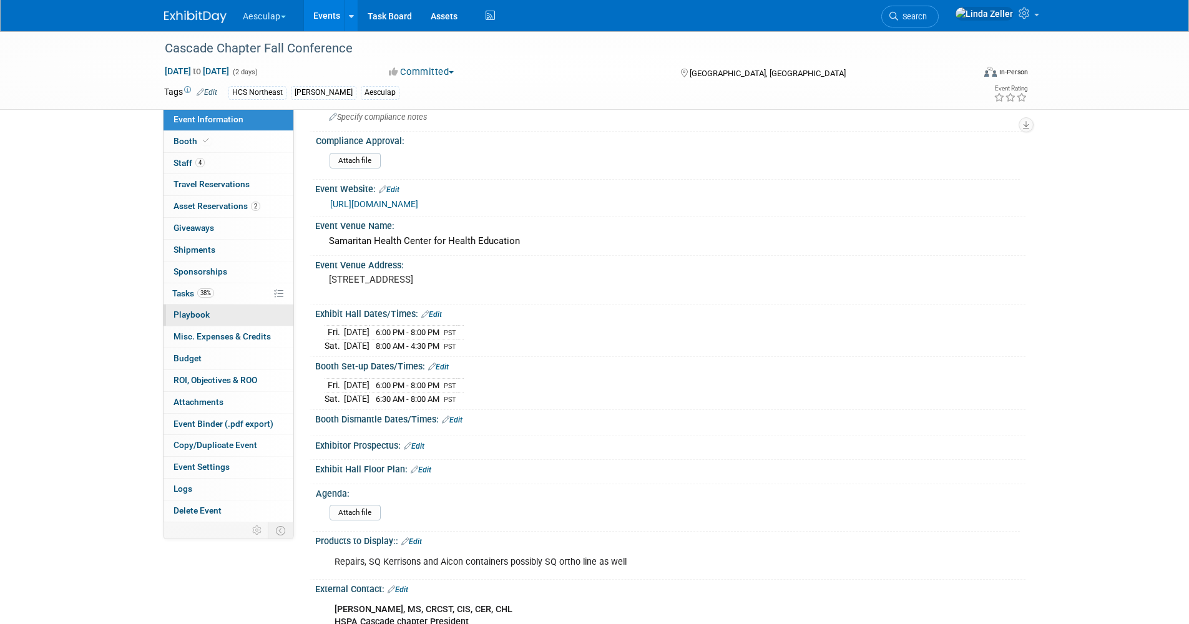
scroll to position [0, 0]
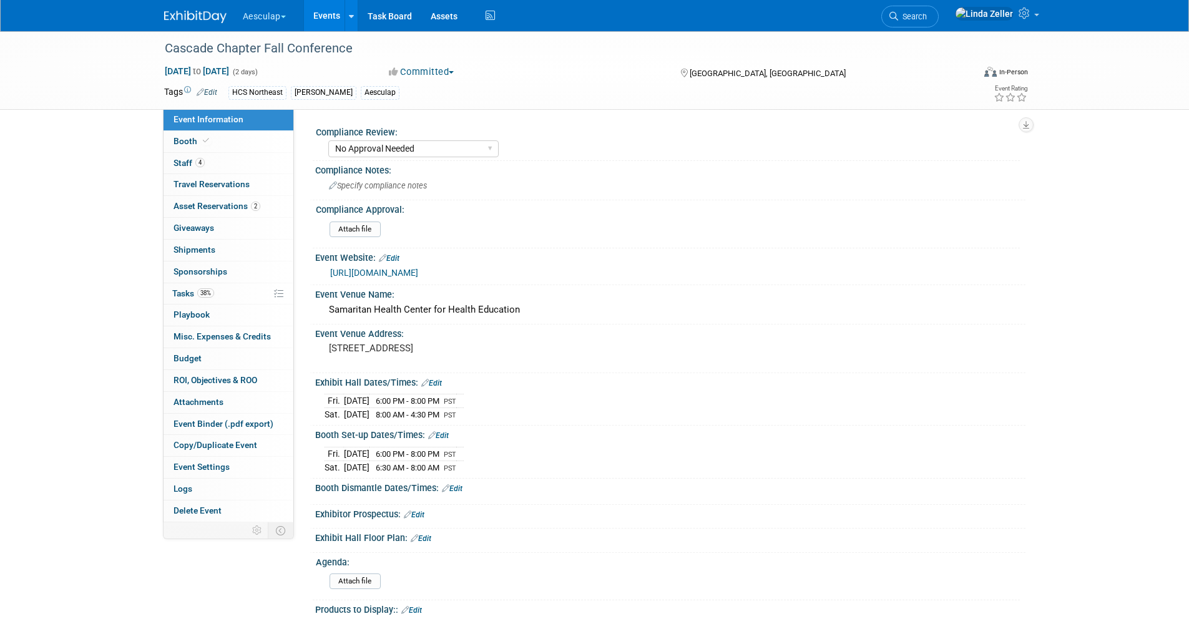
click at [354, 268] on link "[URL][DOMAIN_NAME]" at bounding box center [374, 273] width 88 height 10
click at [406, 17] on link "Task Board" at bounding box center [389, 15] width 63 height 31
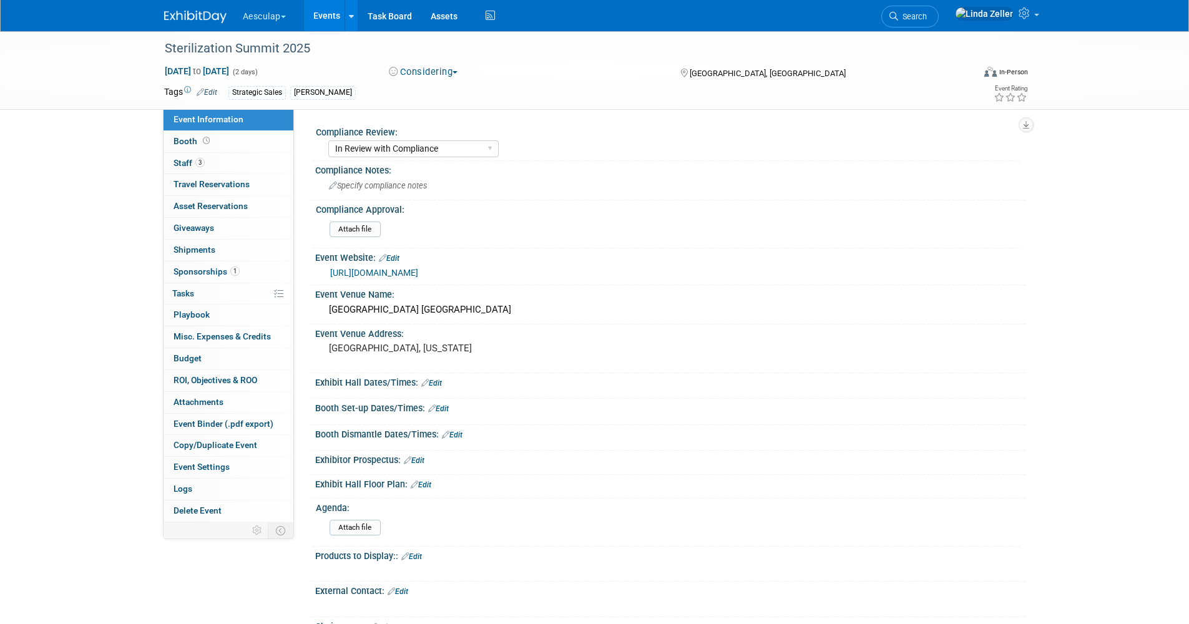
select select "In Review with Compliance"
select select "Strategic Sales"
click at [406, 71] on button "Considering" at bounding box center [423, 72] width 78 height 13
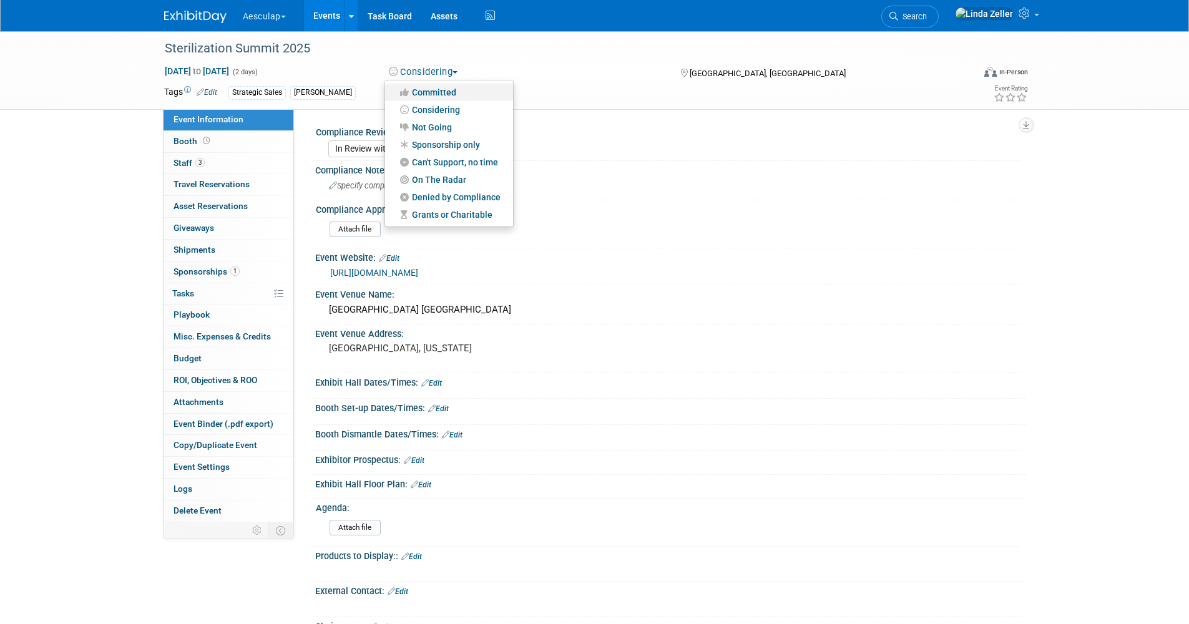
click at [409, 95] on icon at bounding box center [404, 92] width 14 height 9
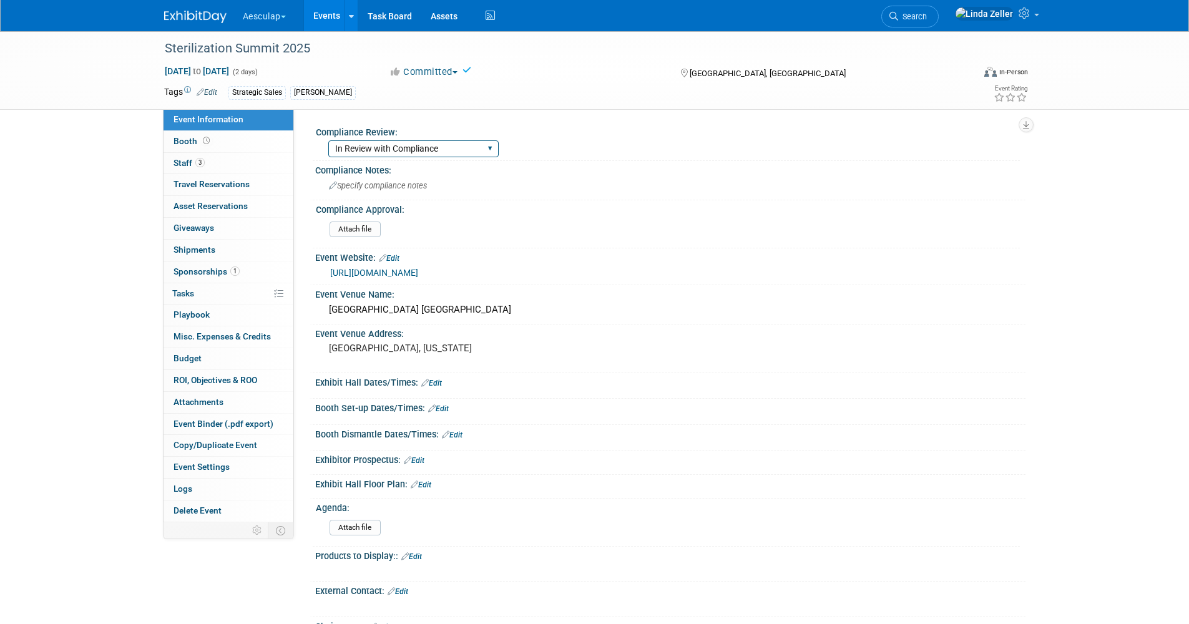
click at [373, 147] on select "Needs to be submitted to Compliance In Review with Compliance Approved by Compl…" at bounding box center [413, 148] width 170 height 17
select select "Approved by Compliance"
click at [328, 140] on select "Needs to be submitted to Compliance In Review with Compliance Approved by Compl…" at bounding box center [413, 148] width 170 height 17
click at [186, 271] on span "Sponsorships 1" at bounding box center [206, 271] width 66 height 10
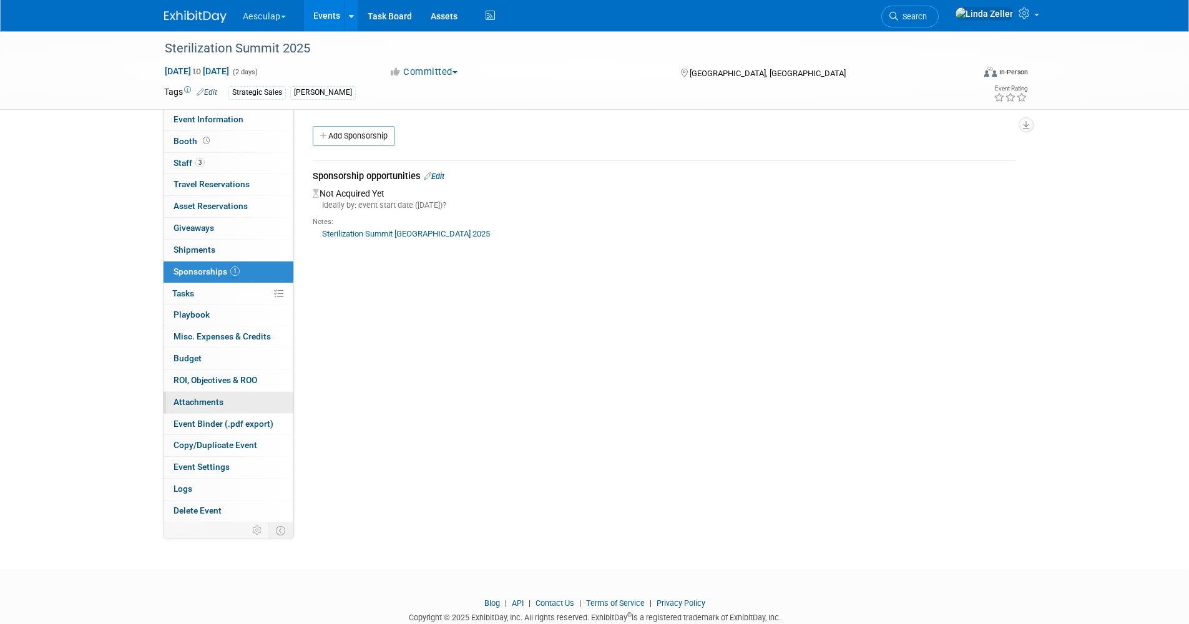
click at [189, 401] on span "Attachments 0" at bounding box center [198, 402] width 50 height 10
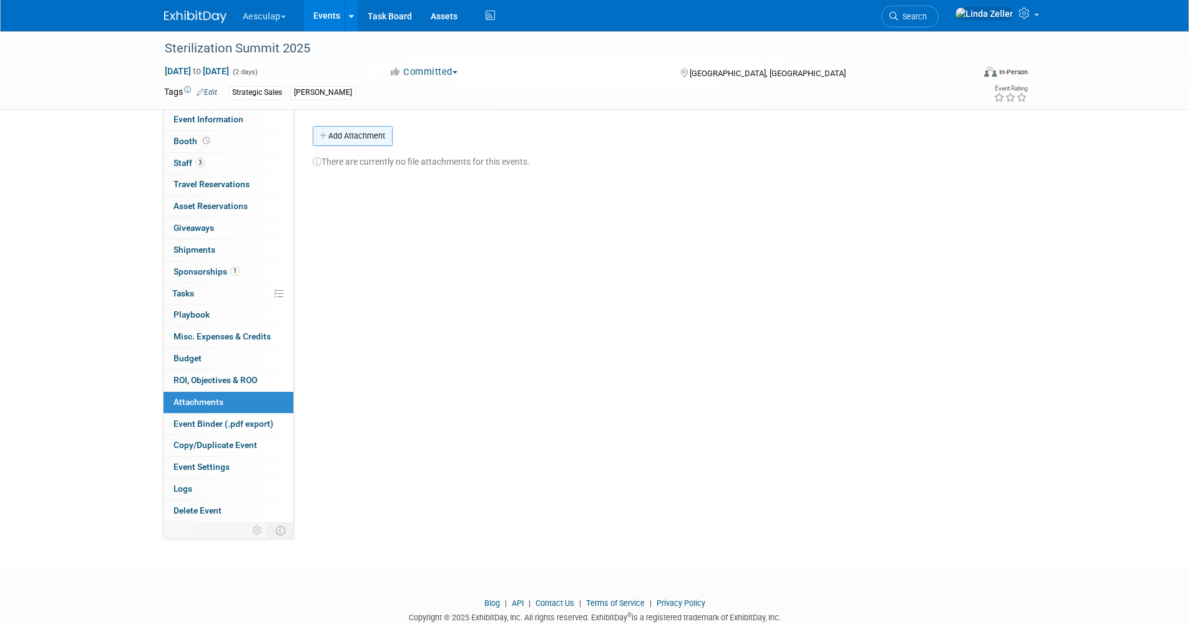
click at [344, 134] on button "Add Attachment" at bounding box center [353, 136] width 80 height 20
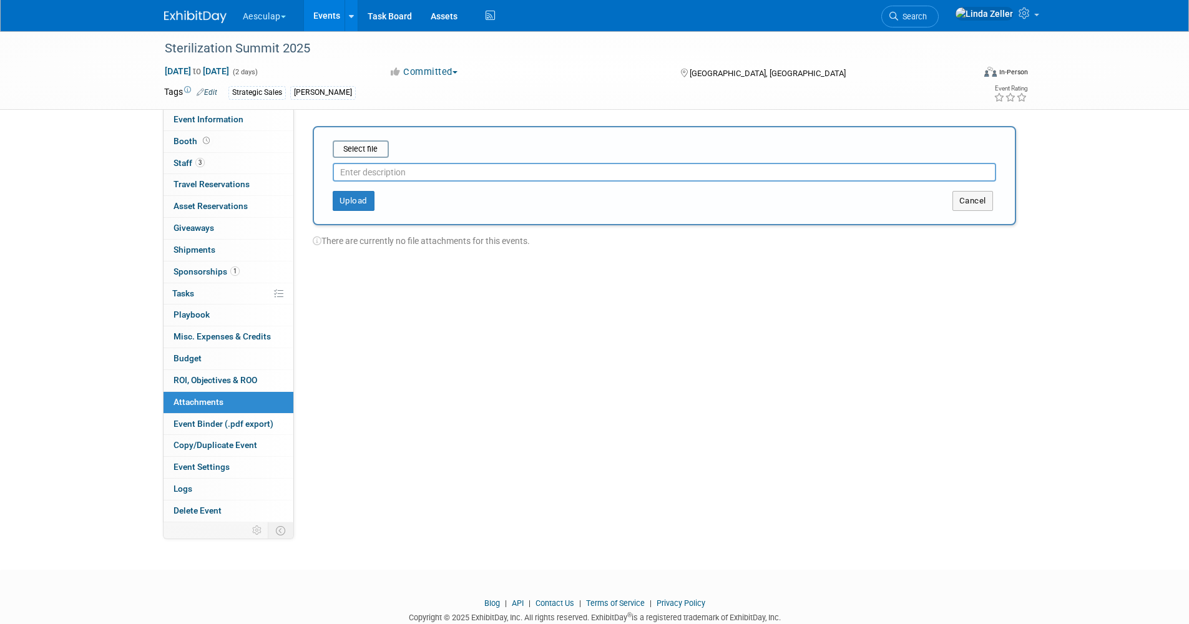
click at [354, 173] on input "text" at bounding box center [664, 172] width 663 height 19
type input "EVent request"
click at [351, 151] on input "file" at bounding box center [313, 149] width 149 height 15
click at [356, 192] on button "Upload" at bounding box center [354, 196] width 42 height 20
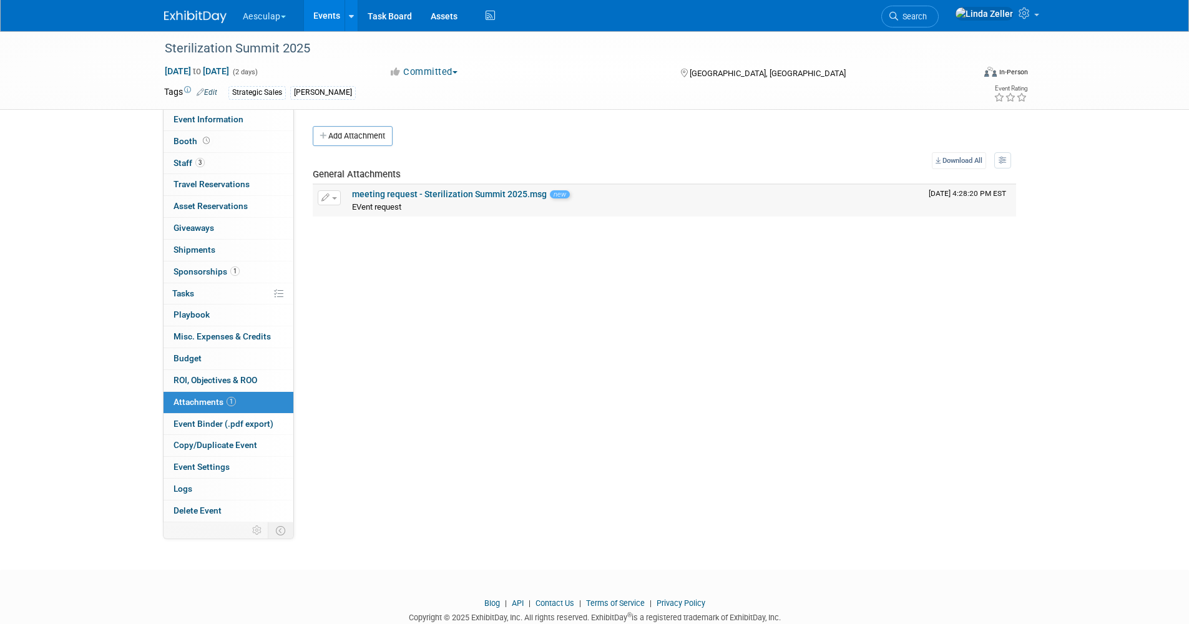
click at [363, 193] on link "meeting request - Sterilization Summit 2025.msg" at bounding box center [449, 194] width 195 height 10
click at [927, 17] on span "Search" at bounding box center [912, 16] width 29 height 9
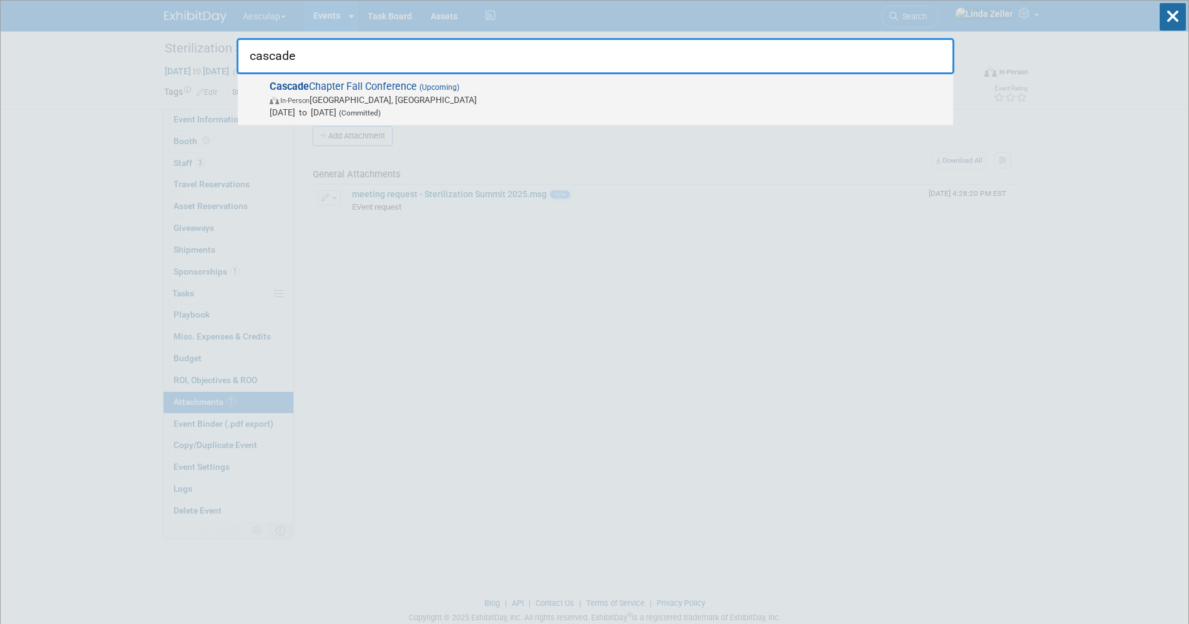
type input "cascade"
click at [309, 104] on span "In-Person" at bounding box center [294, 101] width 29 height 8
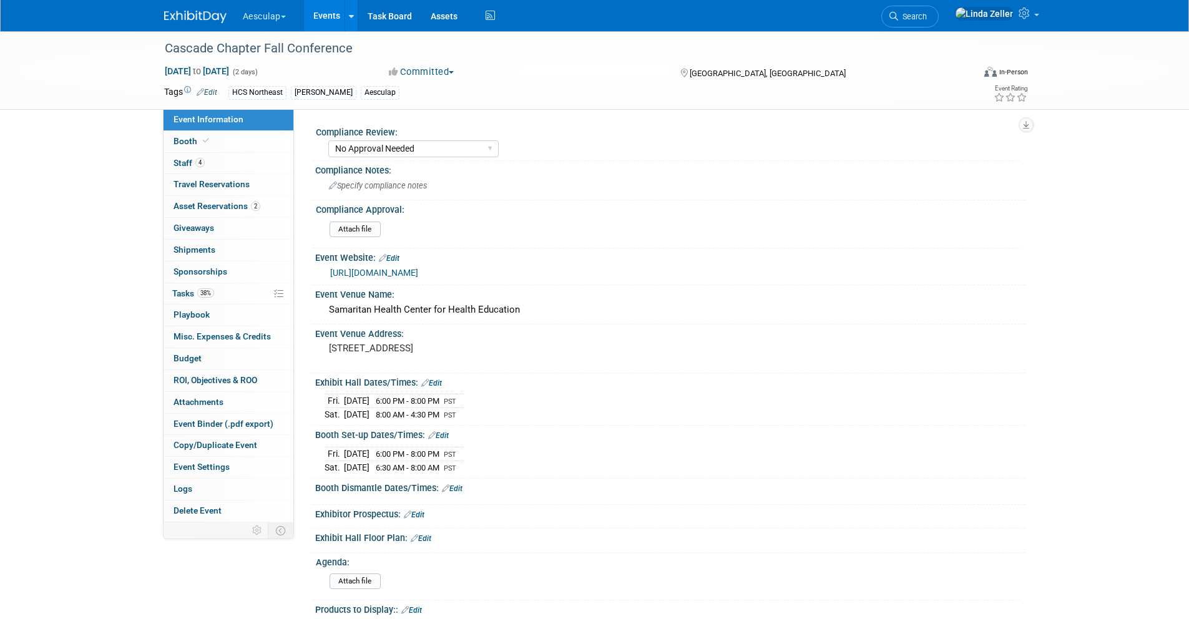
select select "No Approval Needed"
select select "HCS"
click at [434, 383] on link "Edit" at bounding box center [431, 383] width 21 height 9
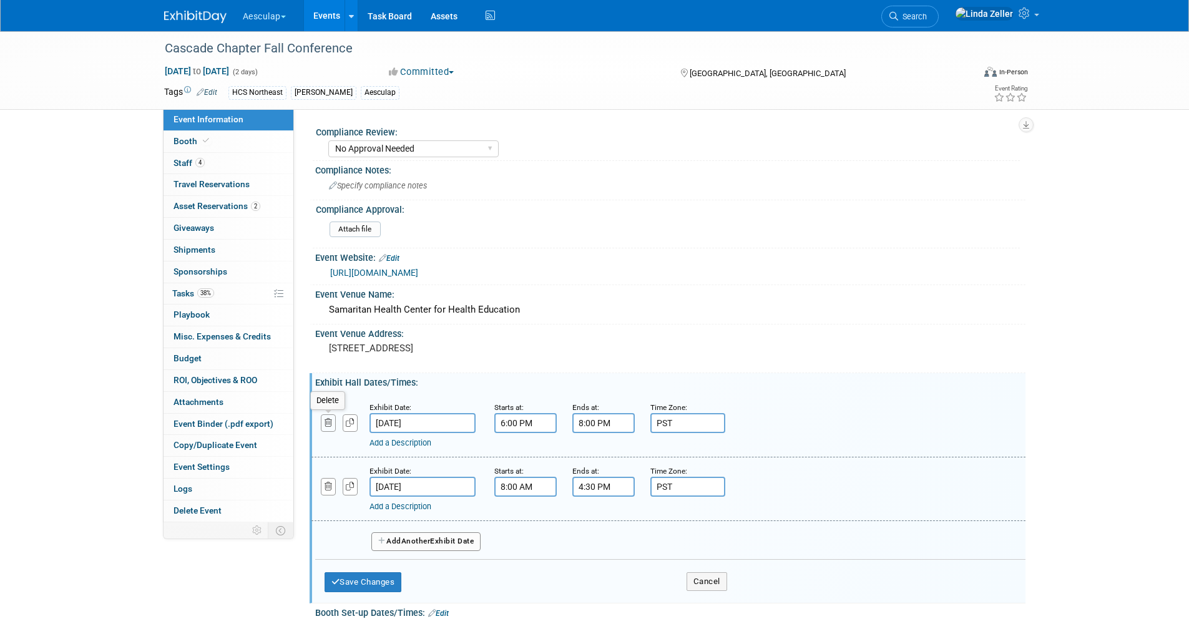
click at [328, 421] on icon "button" at bounding box center [328, 423] width 8 height 8
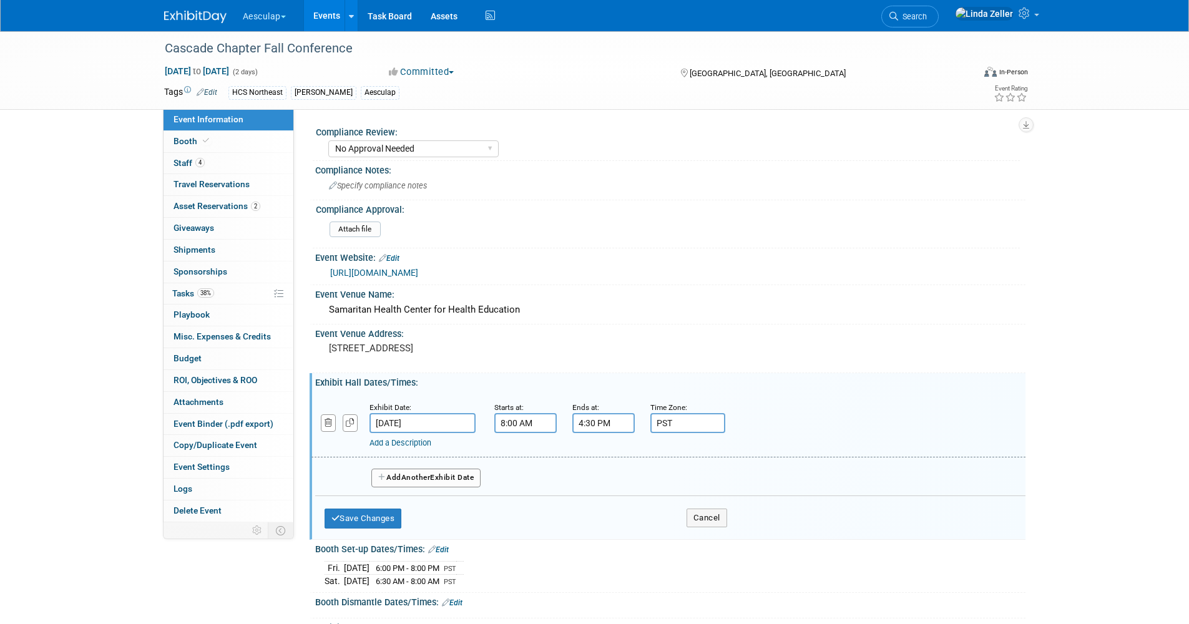
click at [387, 442] on link "Add a Description" at bounding box center [400, 442] width 62 height 9
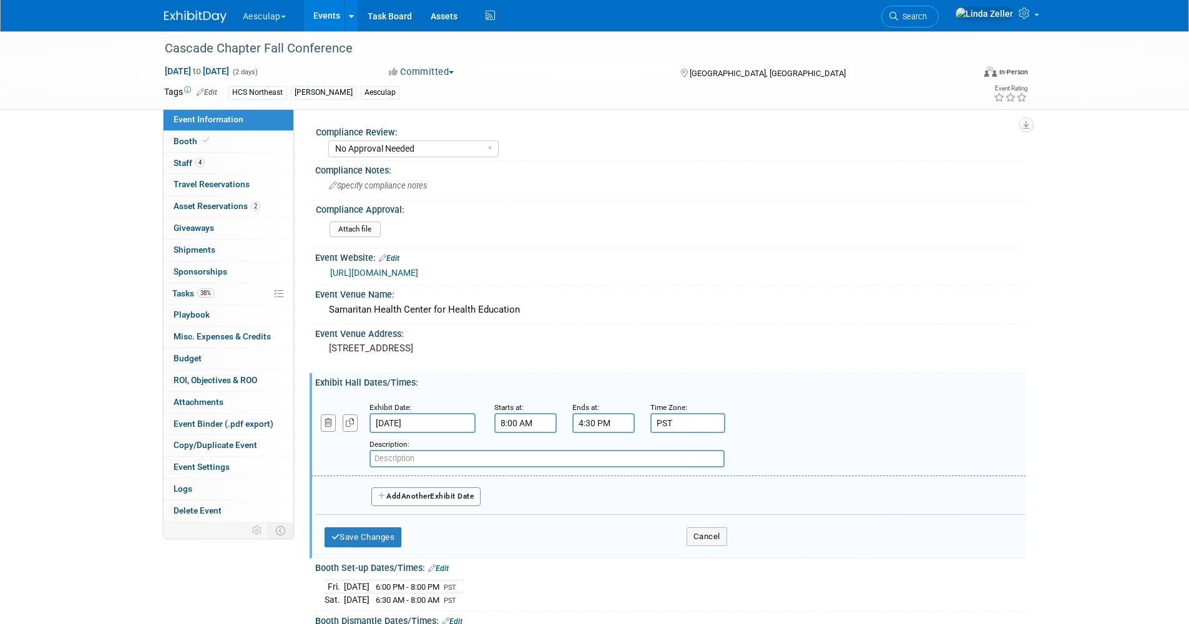
click at [392, 459] on input "text" at bounding box center [546, 458] width 355 height 17
click at [356, 540] on button "Save Changes" at bounding box center [362, 537] width 77 height 20
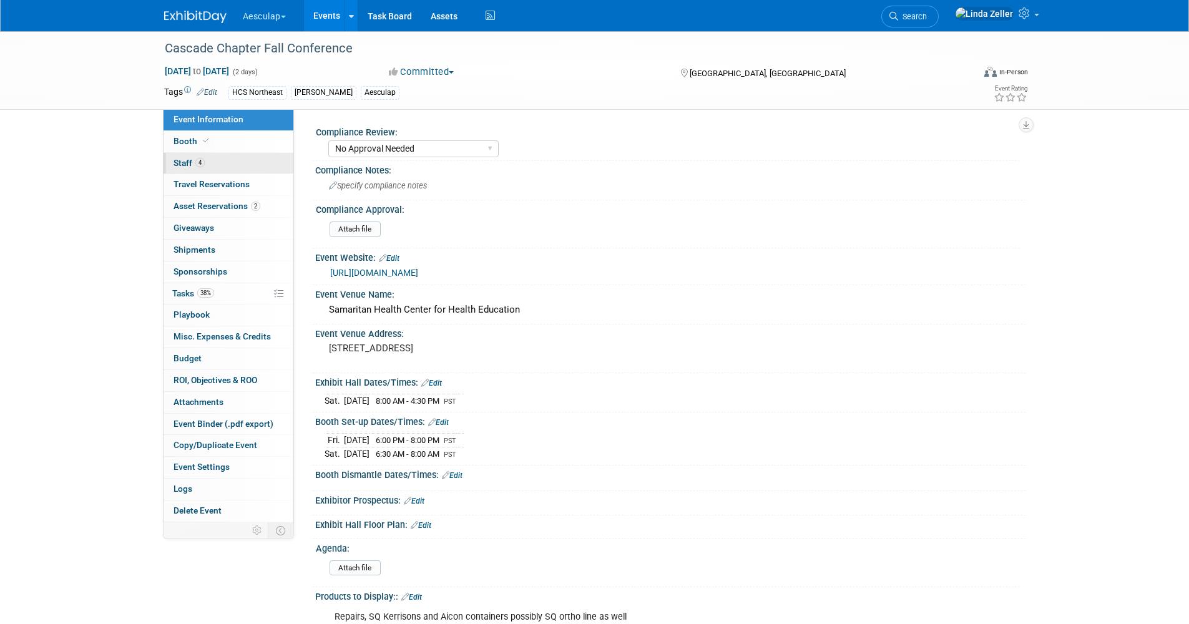
click at [187, 155] on link "4 Staff 4" at bounding box center [228, 163] width 130 height 21
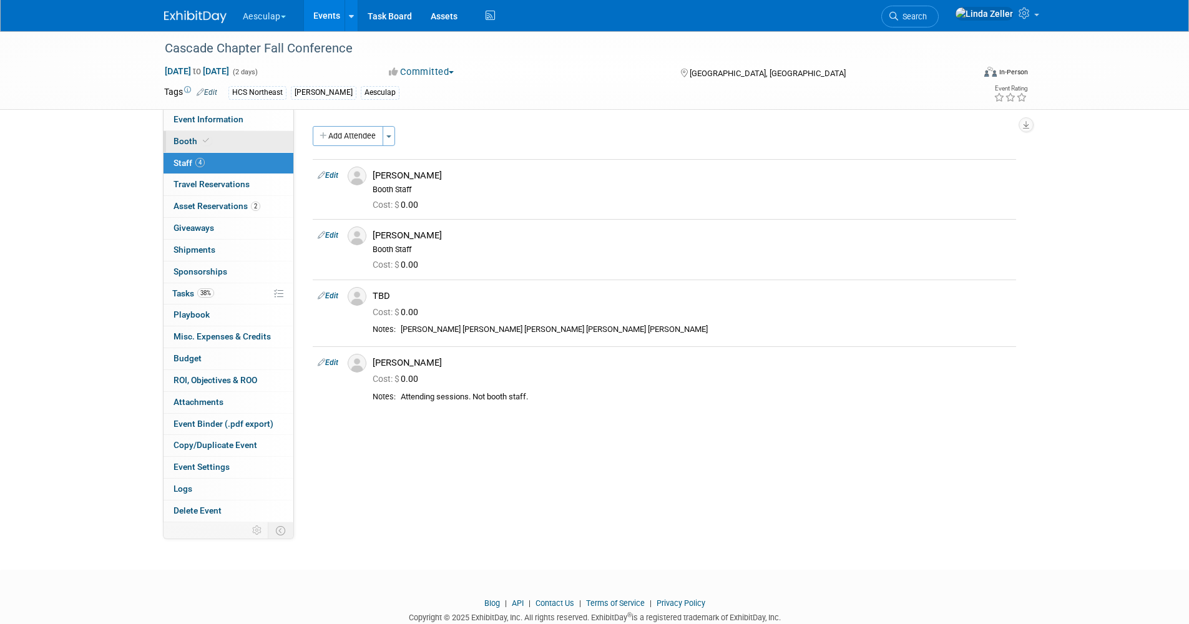
click at [200, 137] on span "Booth" at bounding box center [192, 141] width 38 height 10
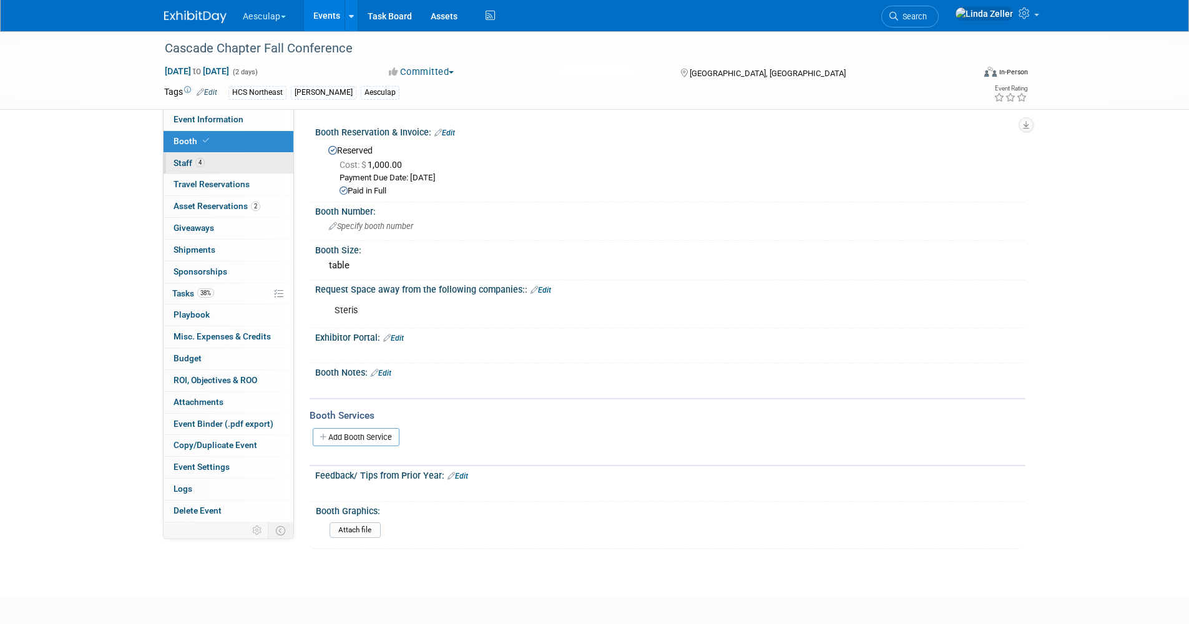
click at [193, 164] on span "Staff 4" at bounding box center [188, 163] width 31 height 10
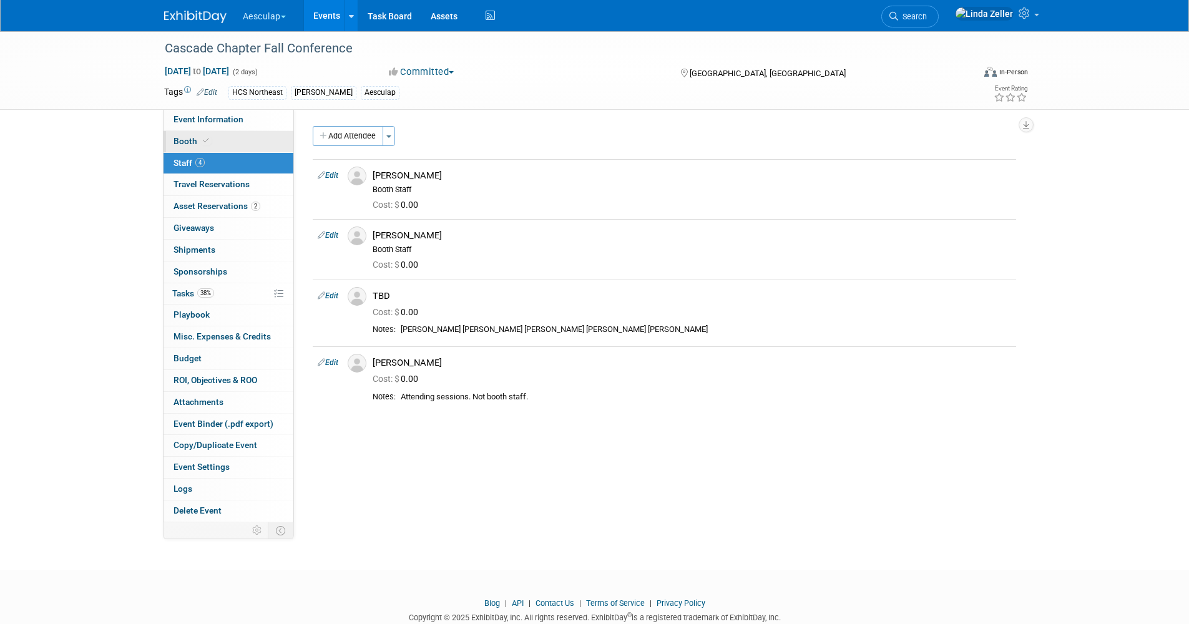
click at [195, 139] on span "Booth" at bounding box center [192, 141] width 38 height 10
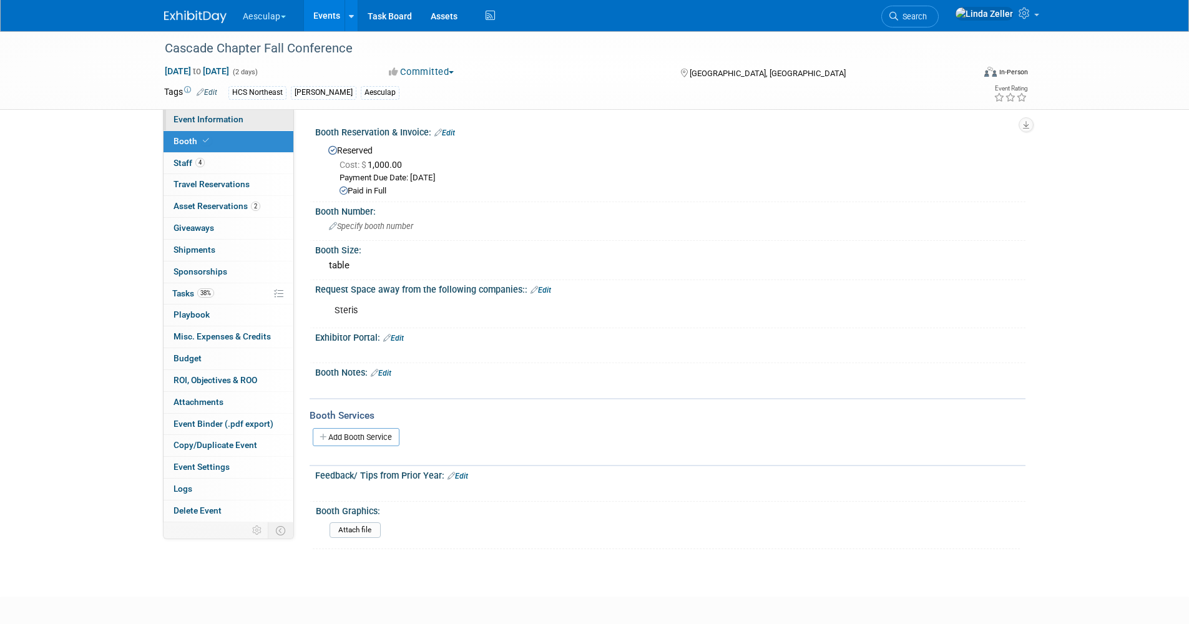
click at [185, 115] on span "Event Information" at bounding box center [208, 119] width 70 height 10
select select "No Approval Needed"
select select "HCS"
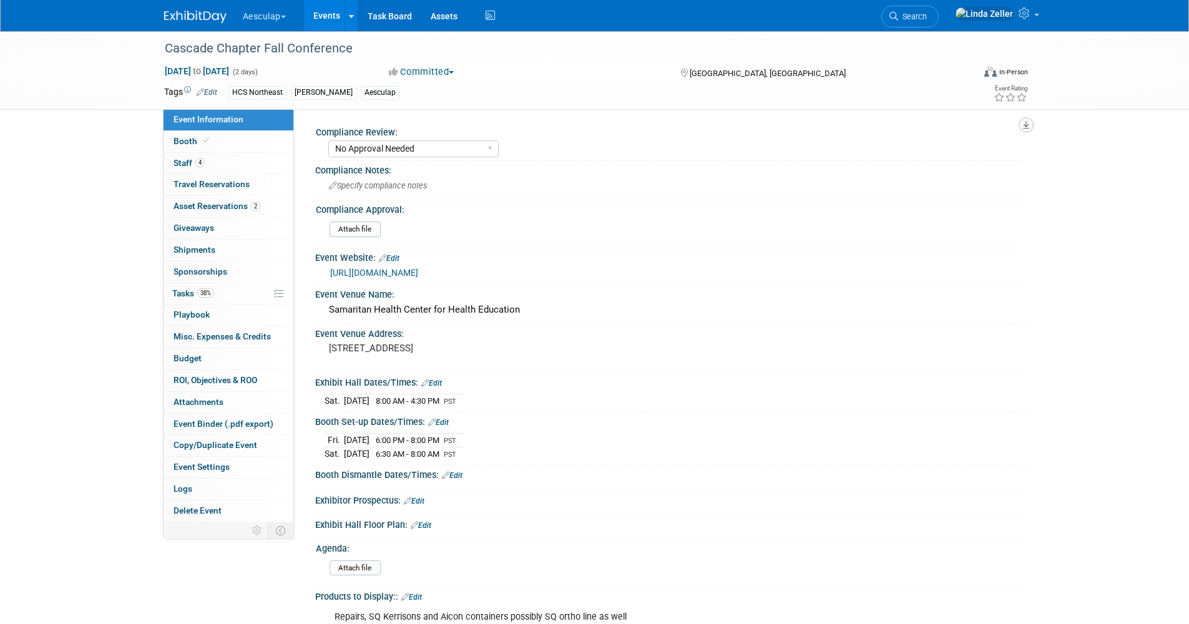
click at [1028, 122] on icon "button" at bounding box center [1026, 125] width 6 height 8
click at [945, 164] on link "Export tab to PDF" at bounding box center [971, 160] width 105 height 17
click at [186, 290] on span "Tasks 38%" at bounding box center [193, 293] width 42 height 10
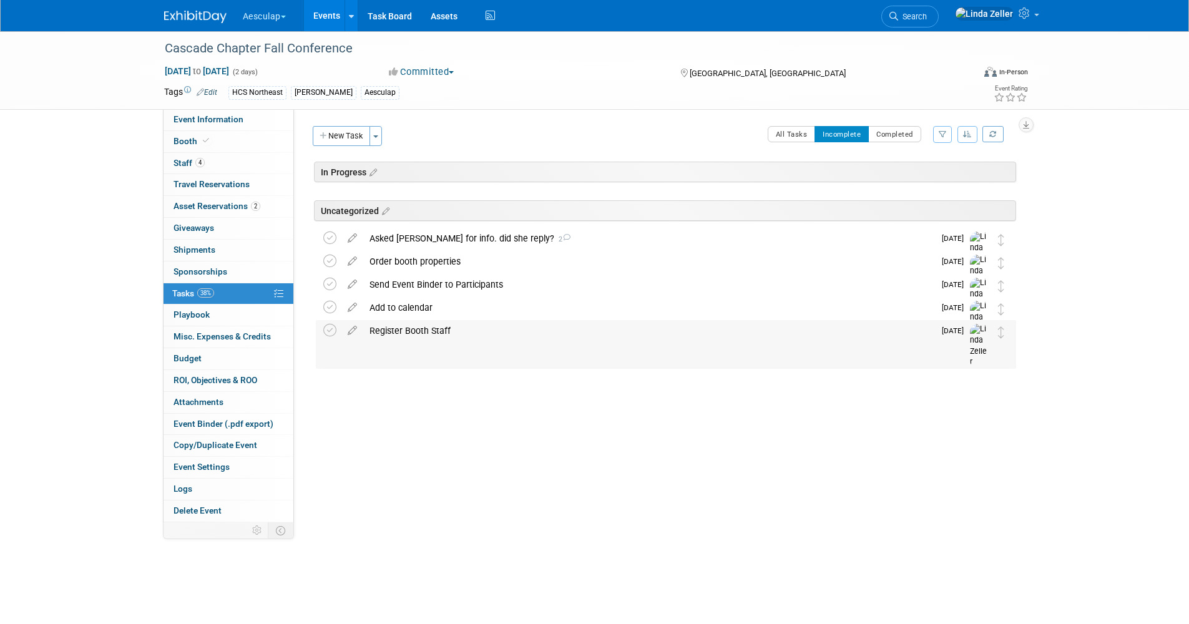
click at [406, 330] on div "Register Booth Staff" at bounding box center [648, 330] width 571 height 21
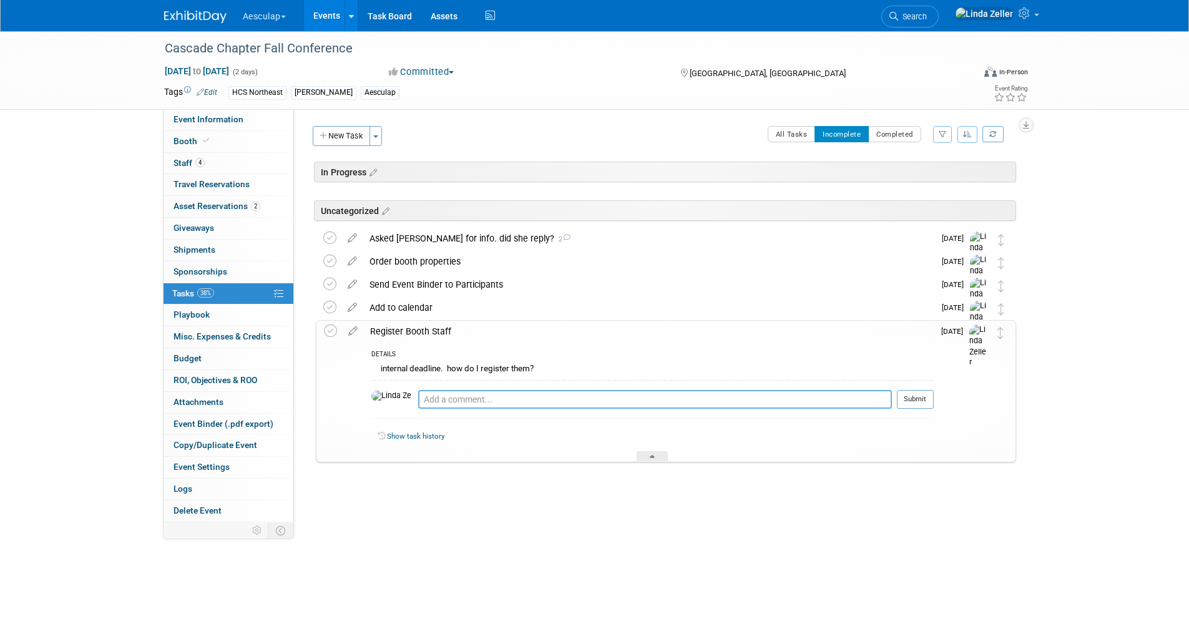
click at [418, 397] on textarea at bounding box center [655, 399] width 474 height 19
type textarea "doesn't seem to be a registration process. [PERSON_NAME] just said we get 2 rep…"
drag, startPoint x: 908, startPoint y: 401, endPoint x: 865, endPoint y: 394, distance: 43.6
click at [908, 401] on button "Submit" at bounding box center [915, 399] width 37 height 19
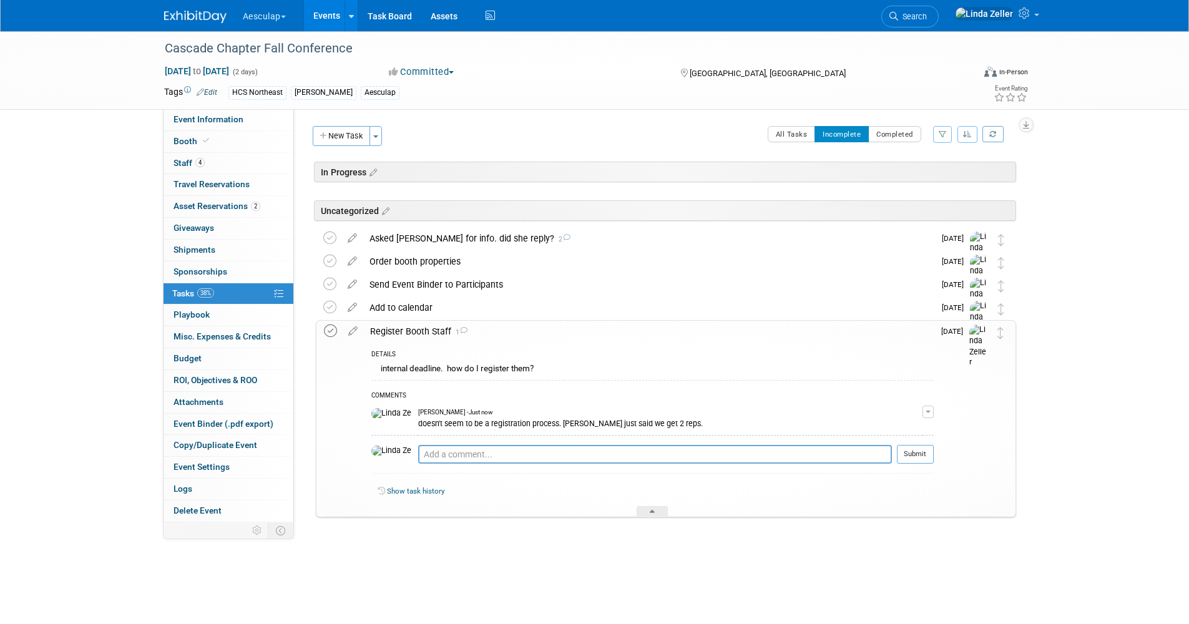
click at [330, 332] on icon at bounding box center [330, 330] width 13 height 13
